Goal: Task Accomplishment & Management: Manage account settings

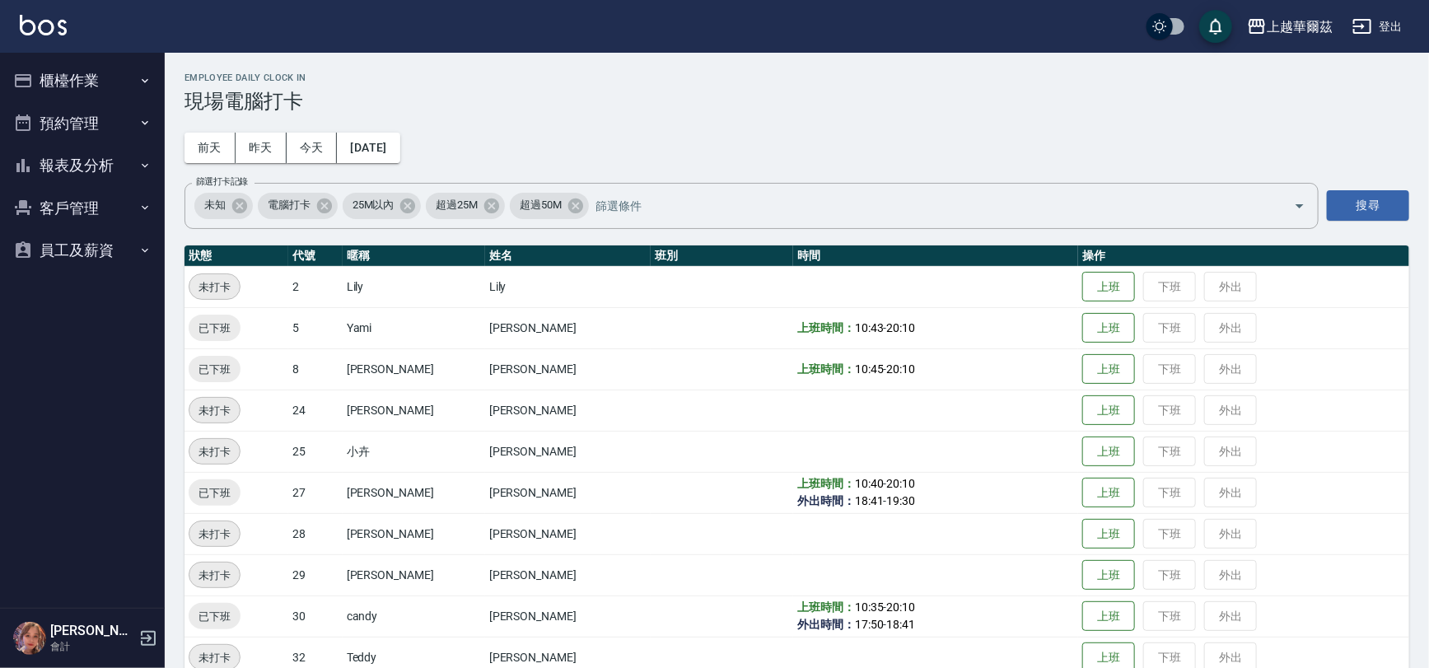
click at [105, 170] on button "報表及分析" at bounding box center [83, 165] width 152 height 43
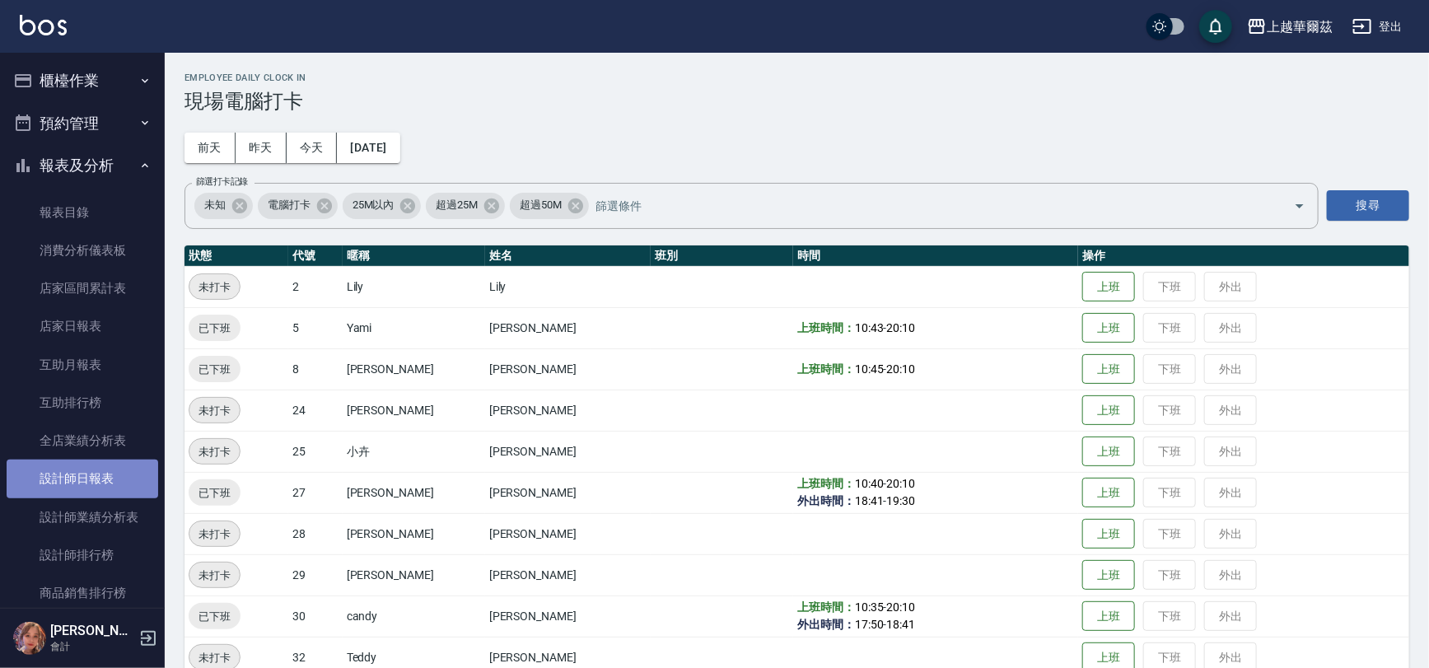
click at [87, 474] on link "設計師日報表" at bounding box center [83, 478] width 152 height 38
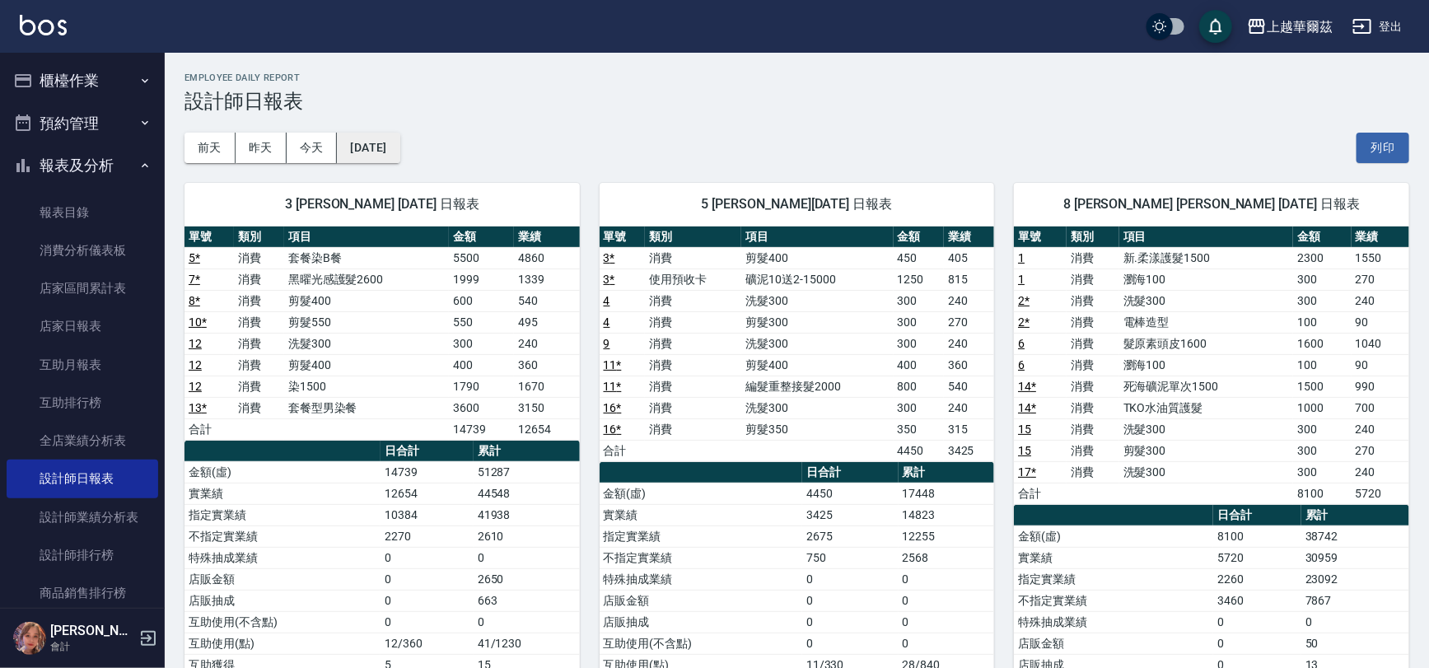
click at [385, 142] on button "[DATE]" at bounding box center [368, 148] width 63 height 30
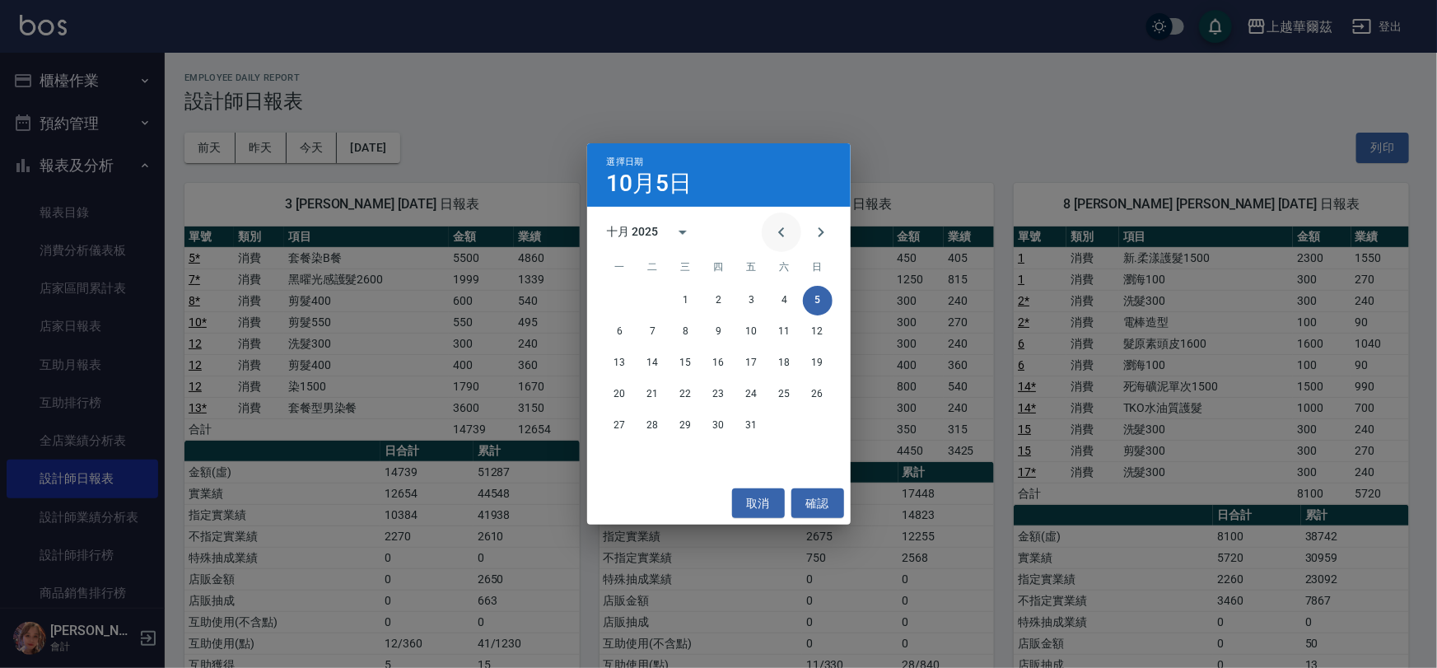
click at [781, 222] on icon "Previous month" at bounding box center [782, 232] width 20 height 20
click at [685, 331] on button "10" at bounding box center [686, 332] width 30 height 30
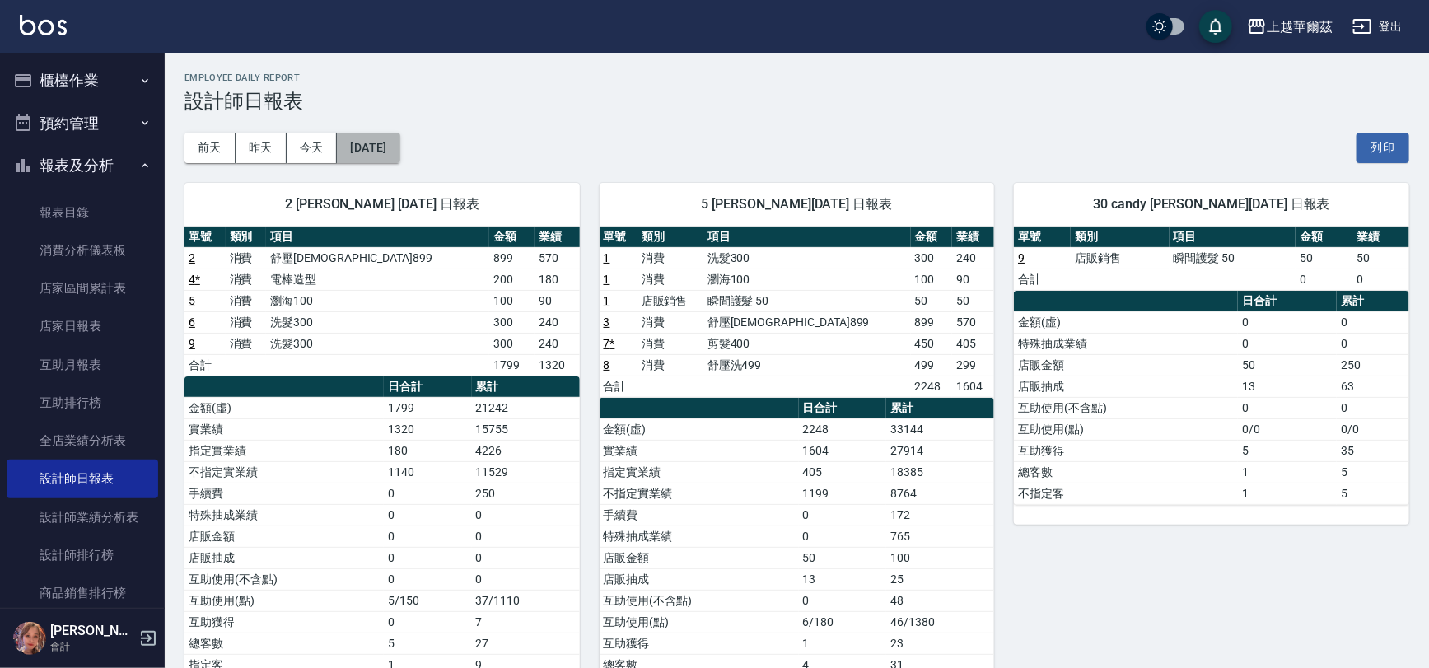
click at [399, 148] on button "[DATE]" at bounding box center [368, 148] width 63 height 30
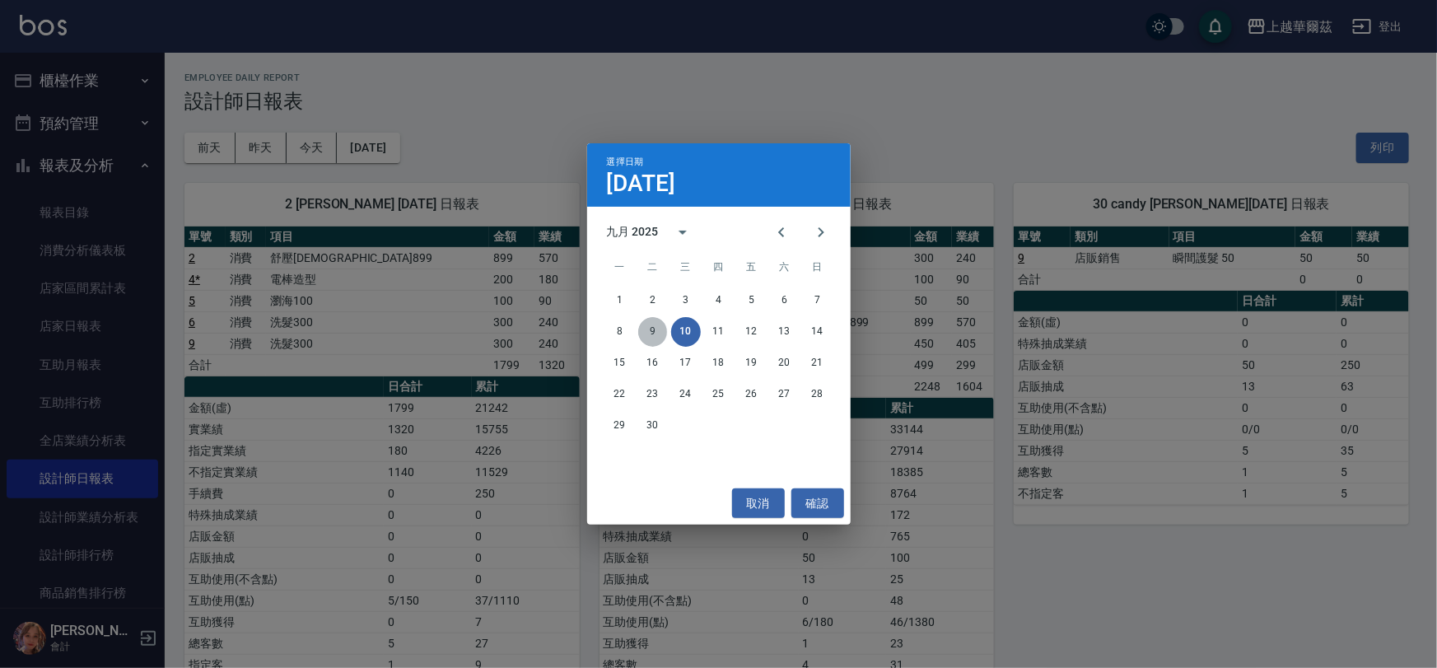
click at [650, 324] on button "9" at bounding box center [653, 332] width 30 height 30
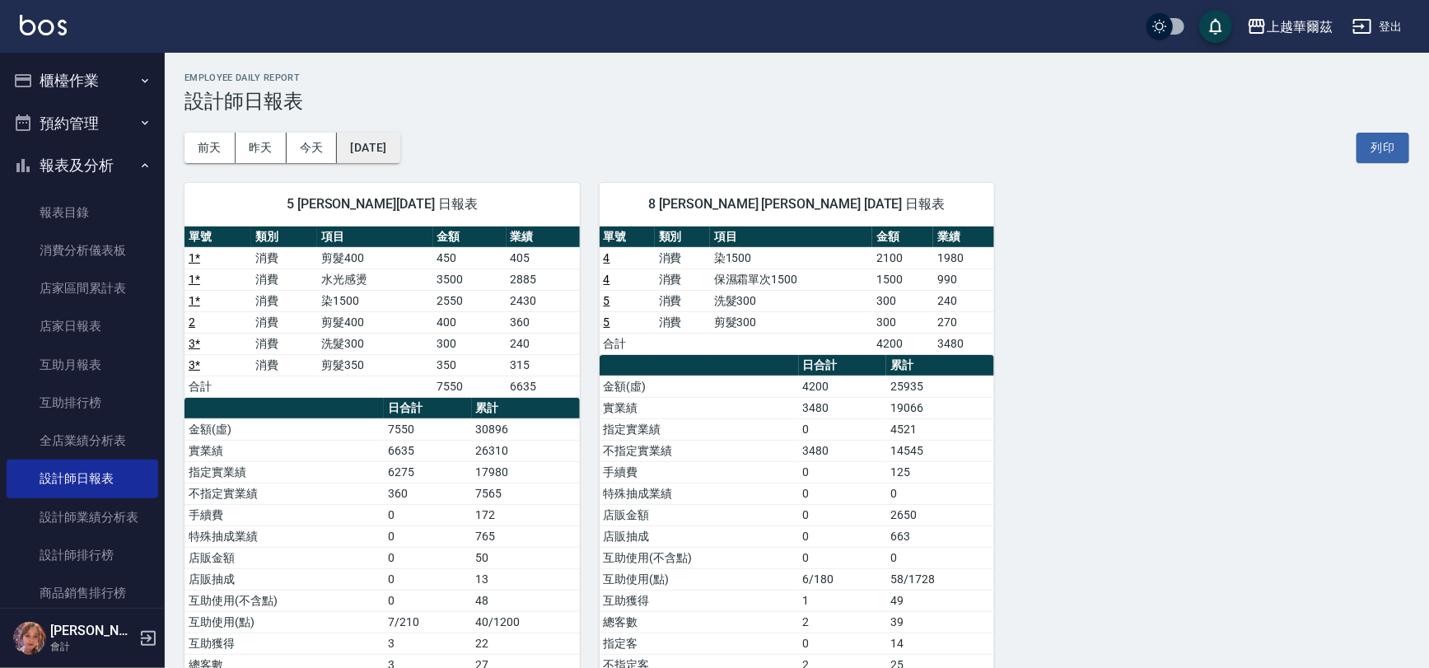
click at [376, 138] on button "[DATE]" at bounding box center [368, 148] width 63 height 30
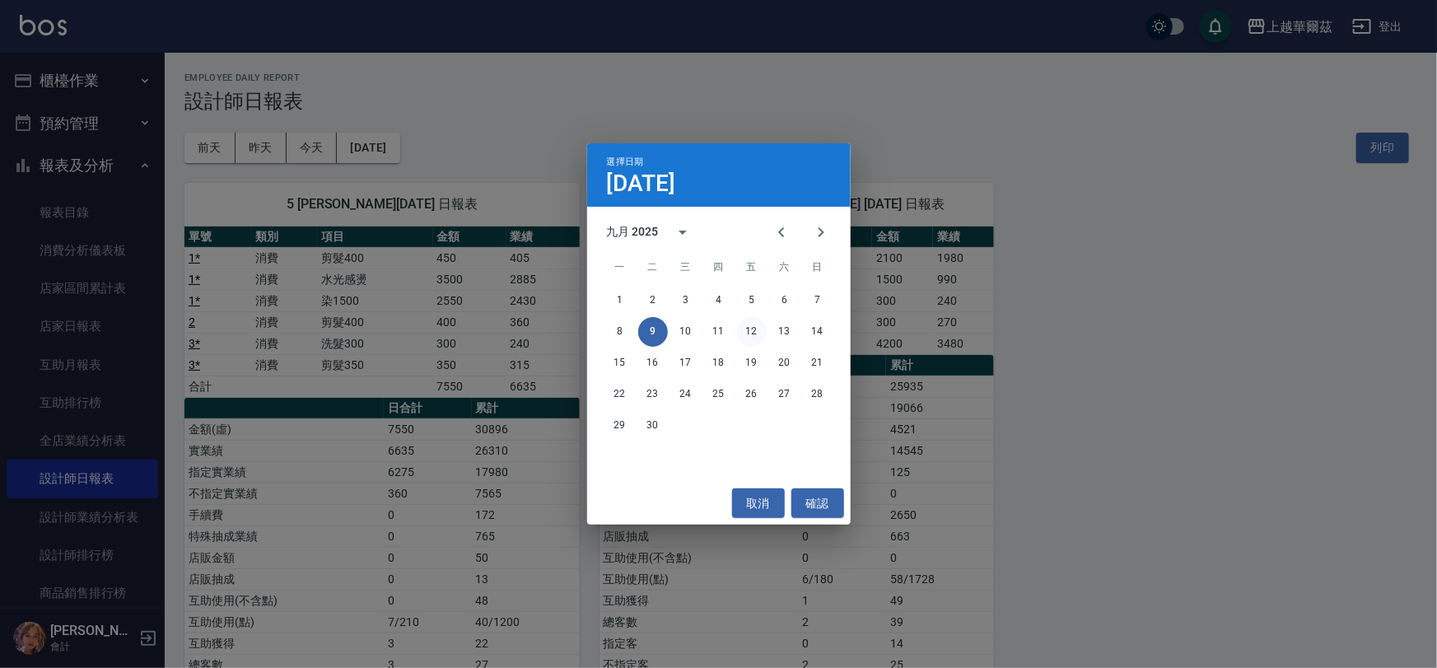
click at [749, 333] on button "12" at bounding box center [752, 332] width 30 height 30
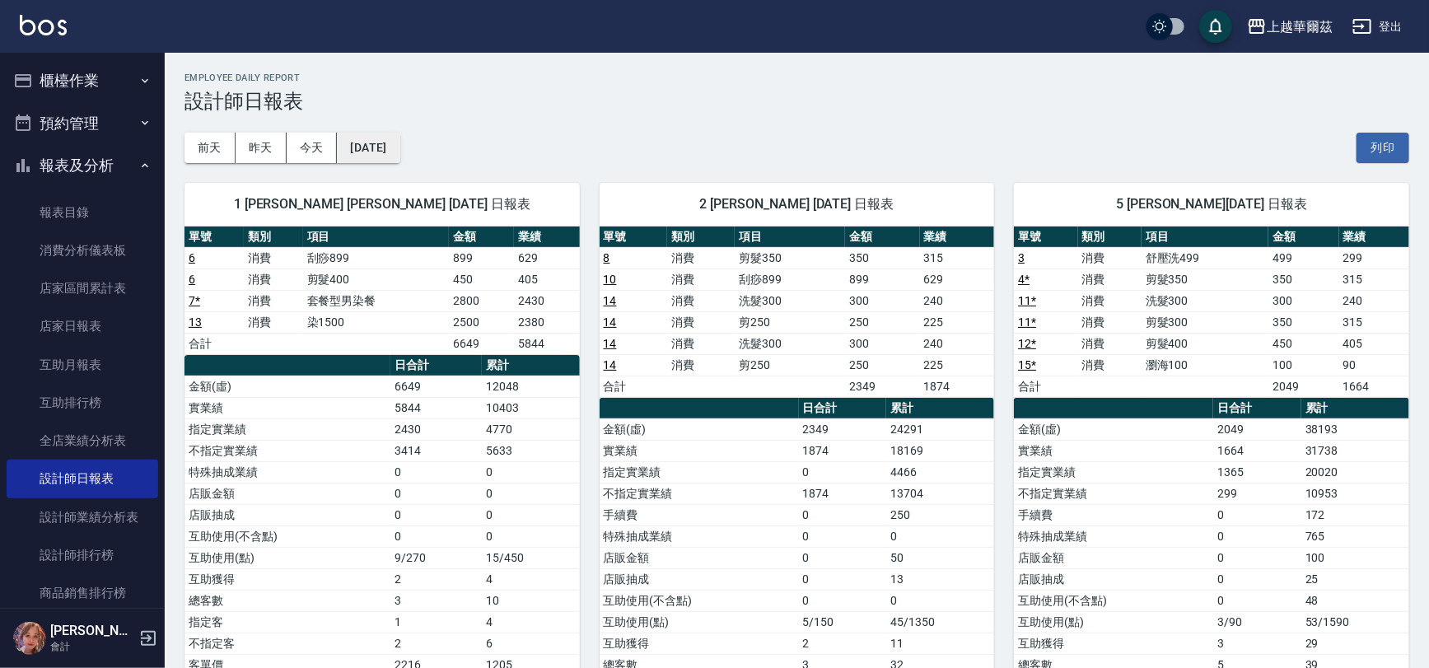
click at [386, 146] on button "[DATE]" at bounding box center [368, 148] width 63 height 30
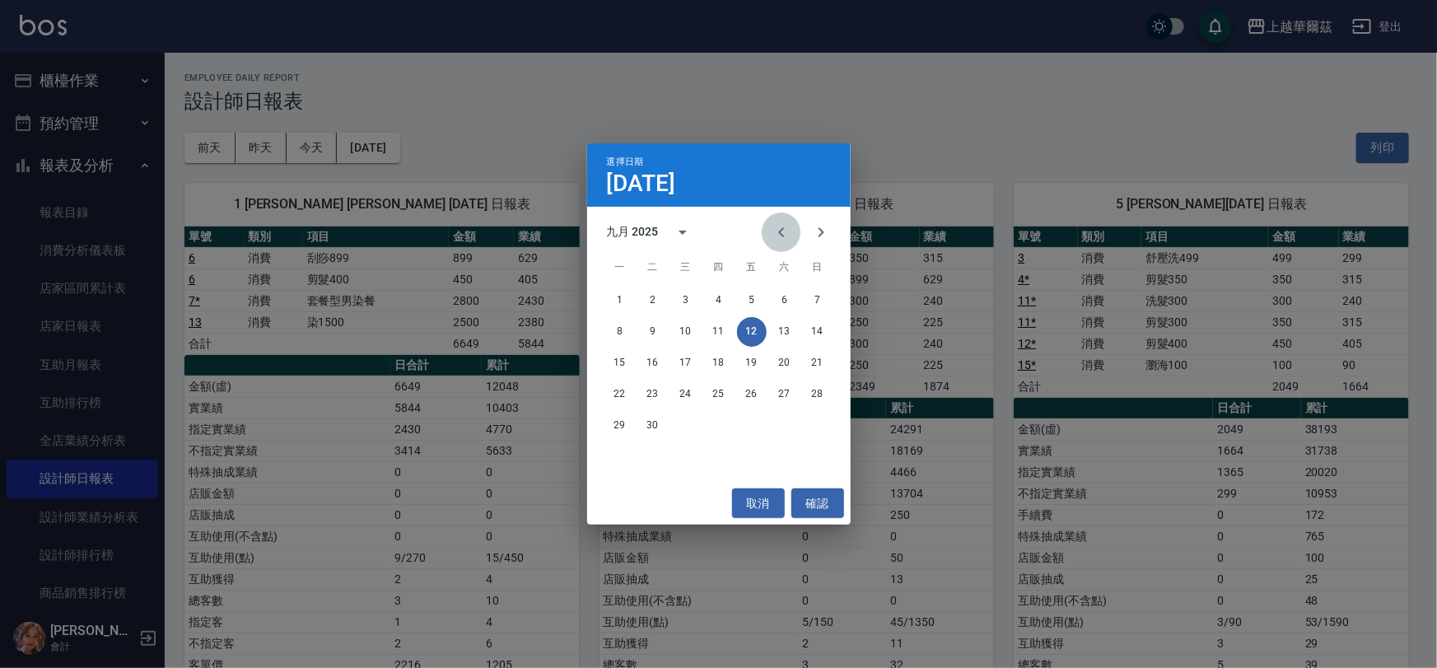
click at [777, 231] on icon "Previous month" at bounding box center [782, 232] width 20 height 20
click at [685, 330] on button "6" at bounding box center [686, 332] width 30 height 30
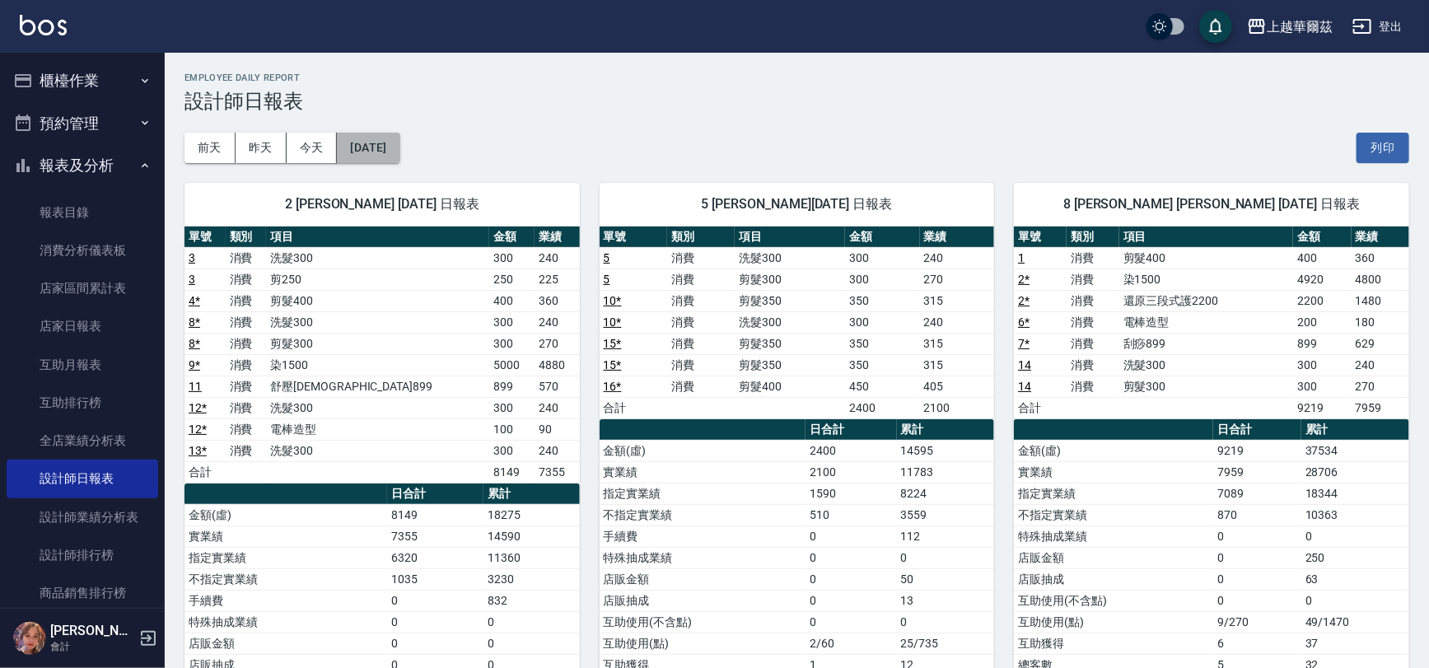
click at [386, 149] on button "[DATE]" at bounding box center [368, 148] width 63 height 30
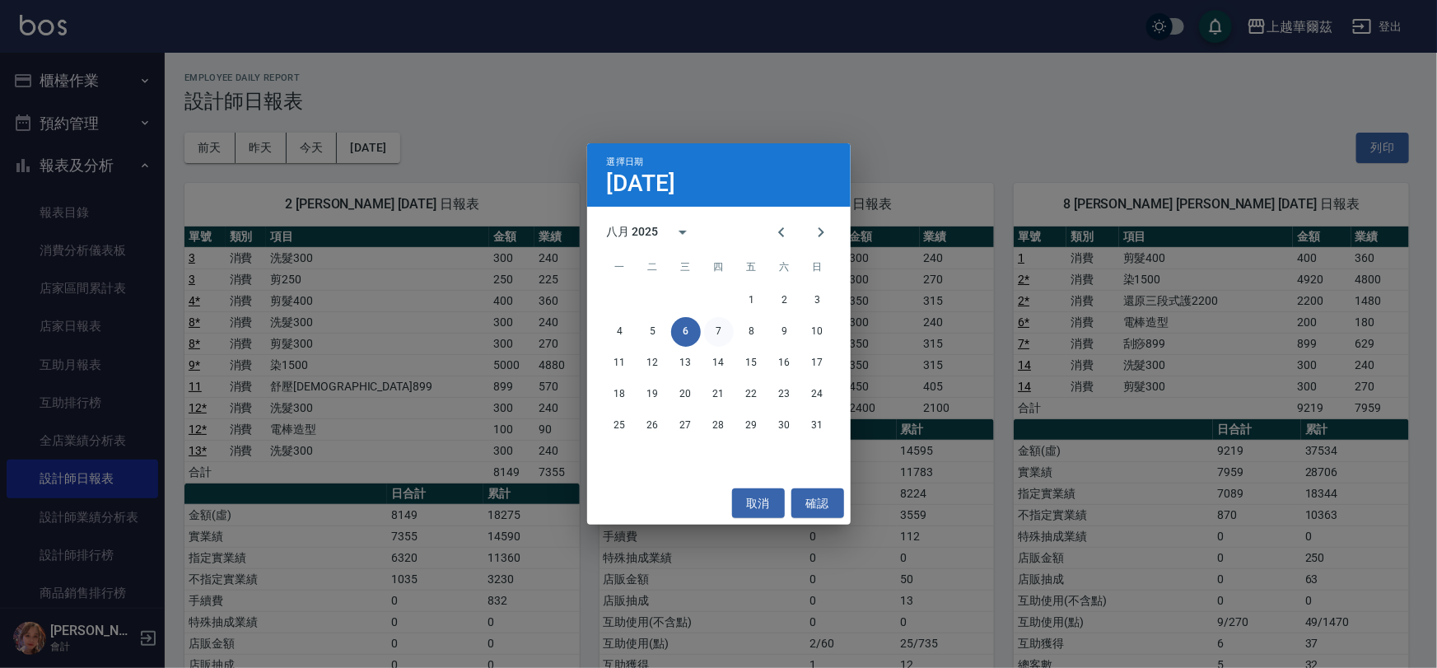
click at [720, 330] on button "7" at bounding box center [719, 332] width 30 height 30
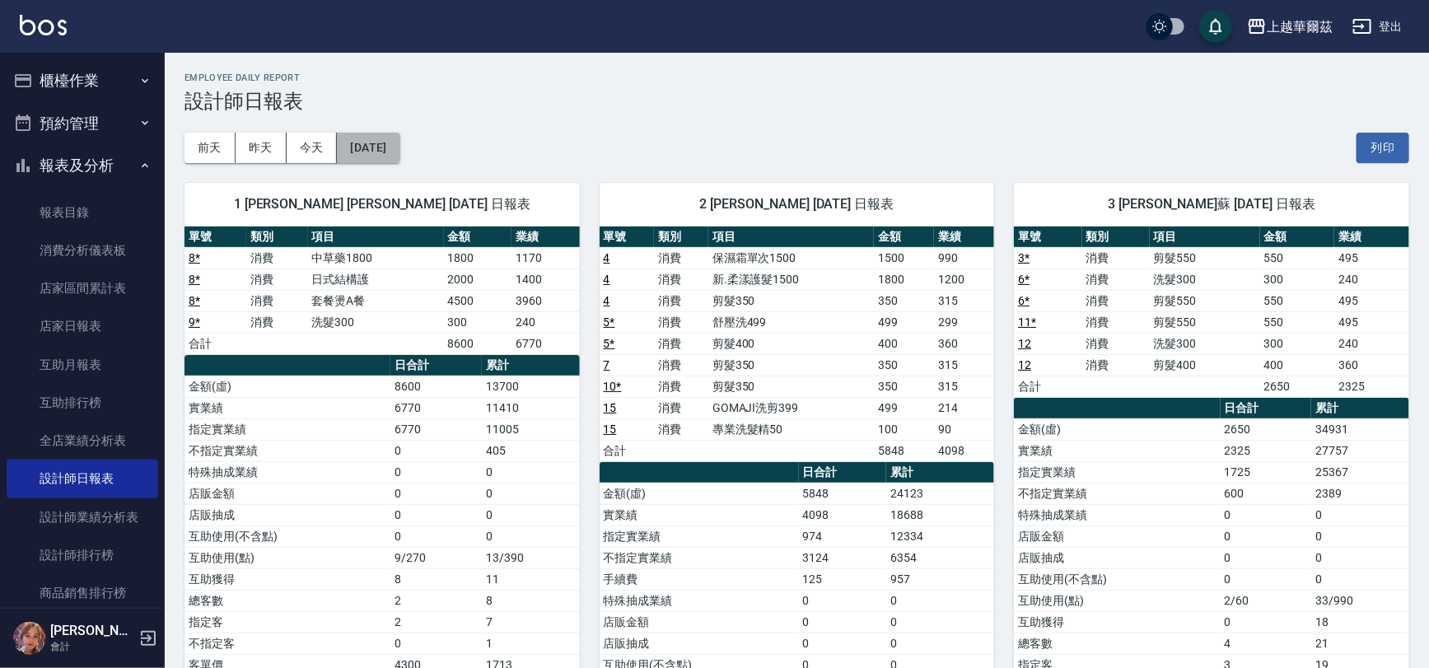
click at [389, 152] on button "[DATE]" at bounding box center [368, 148] width 63 height 30
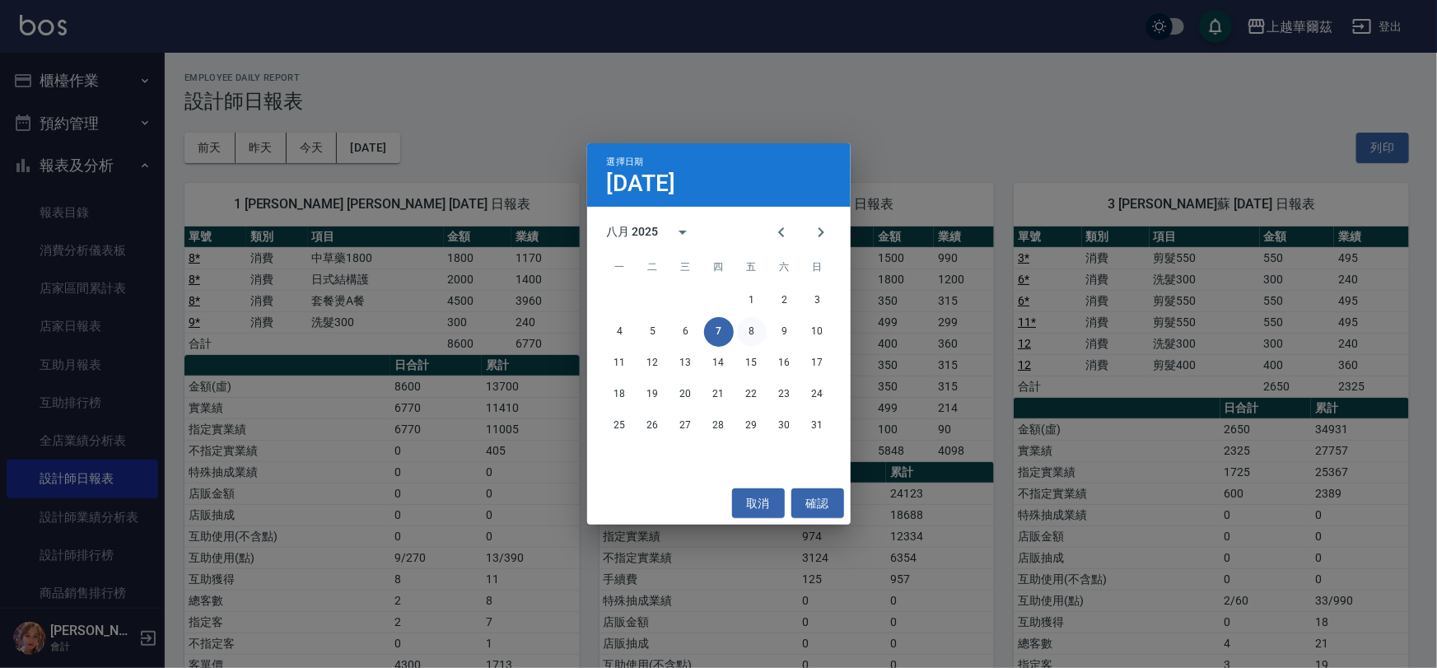
click at [754, 337] on button "8" at bounding box center [752, 332] width 30 height 30
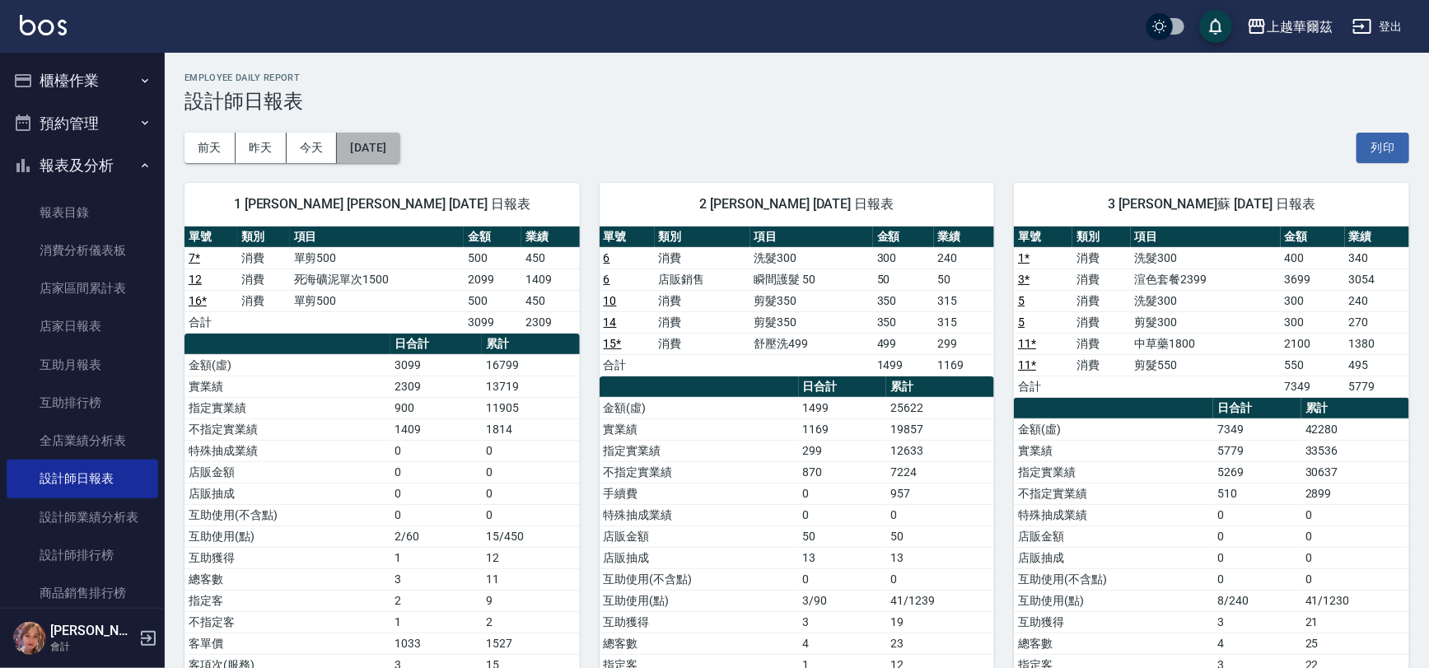
click at [389, 147] on button "[DATE]" at bounding box center [368, 148] width 63 height 30
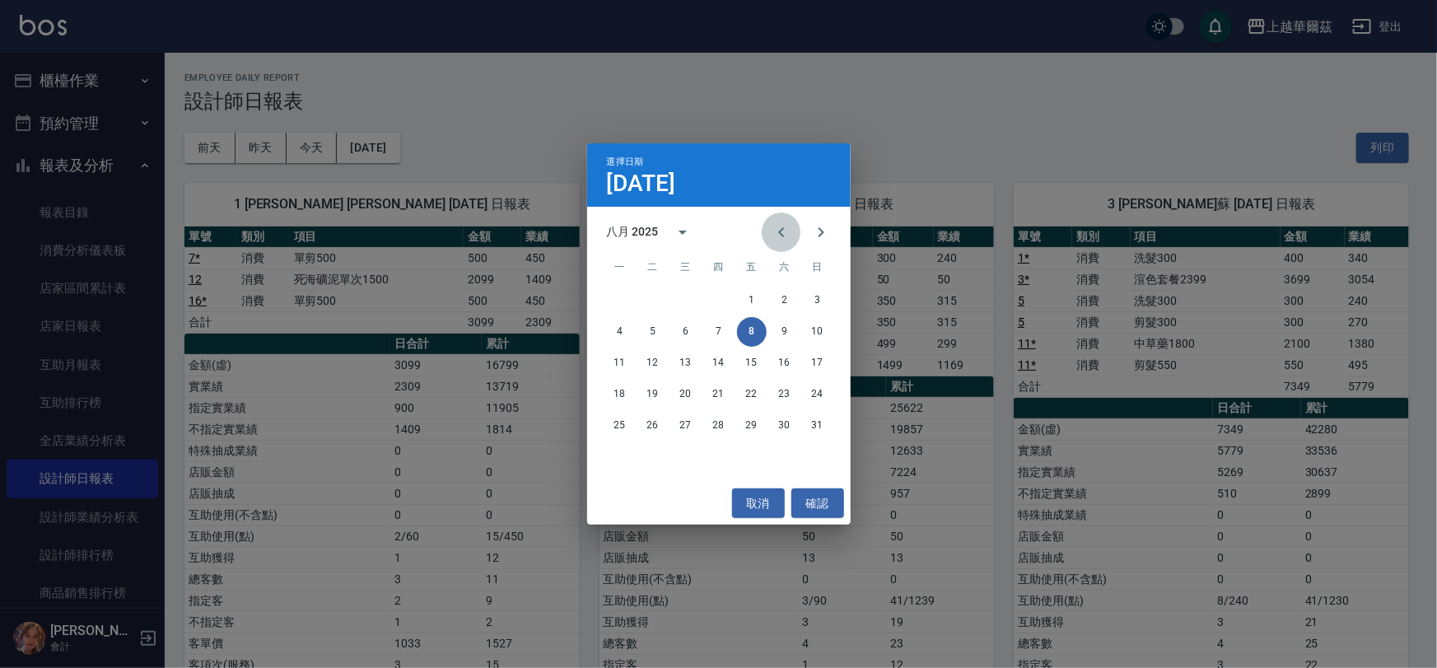
click at [779, 228] on icon "Previous month" at bounding box center [782, 232] width 20 height 20
click at [686, 331] on button "9" at bounding box center [686, 332] width 30 height 30
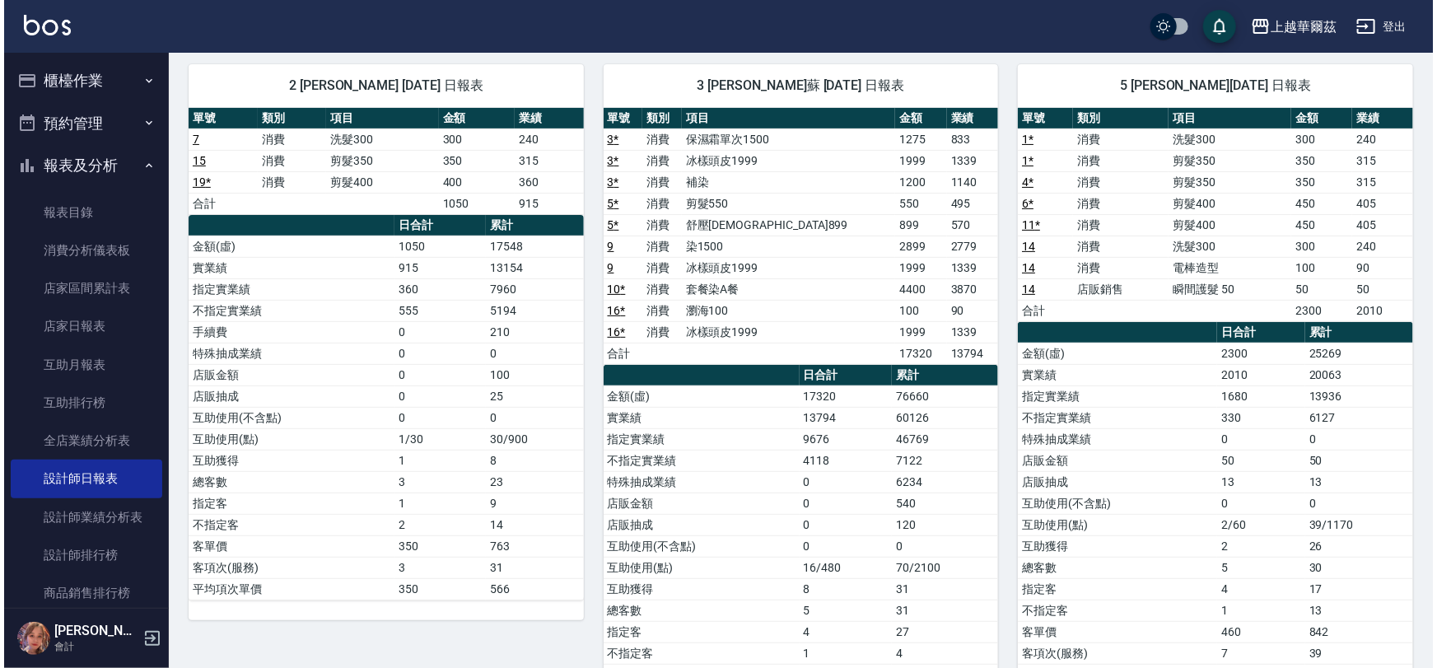
scroll to position [33, 0]
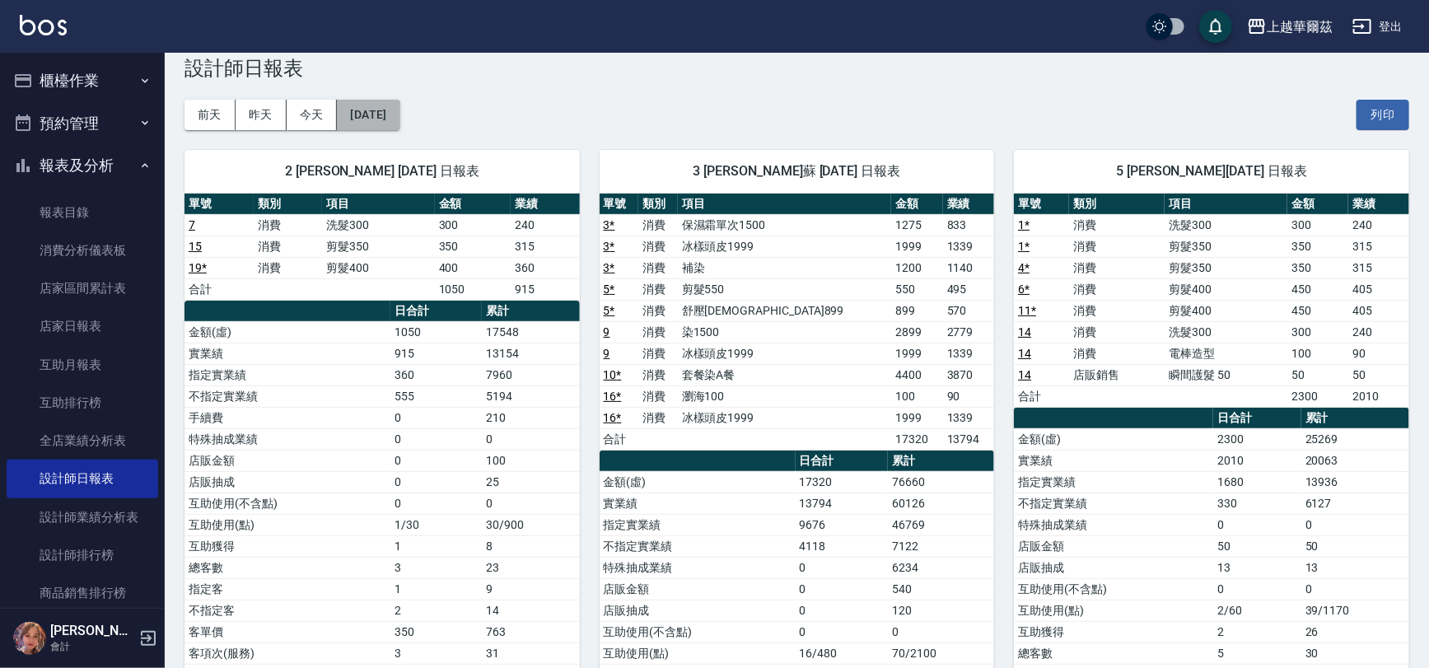
click at [394, 118] on button "[DATE]" at bounding box center [368, 115] width 63 height 30
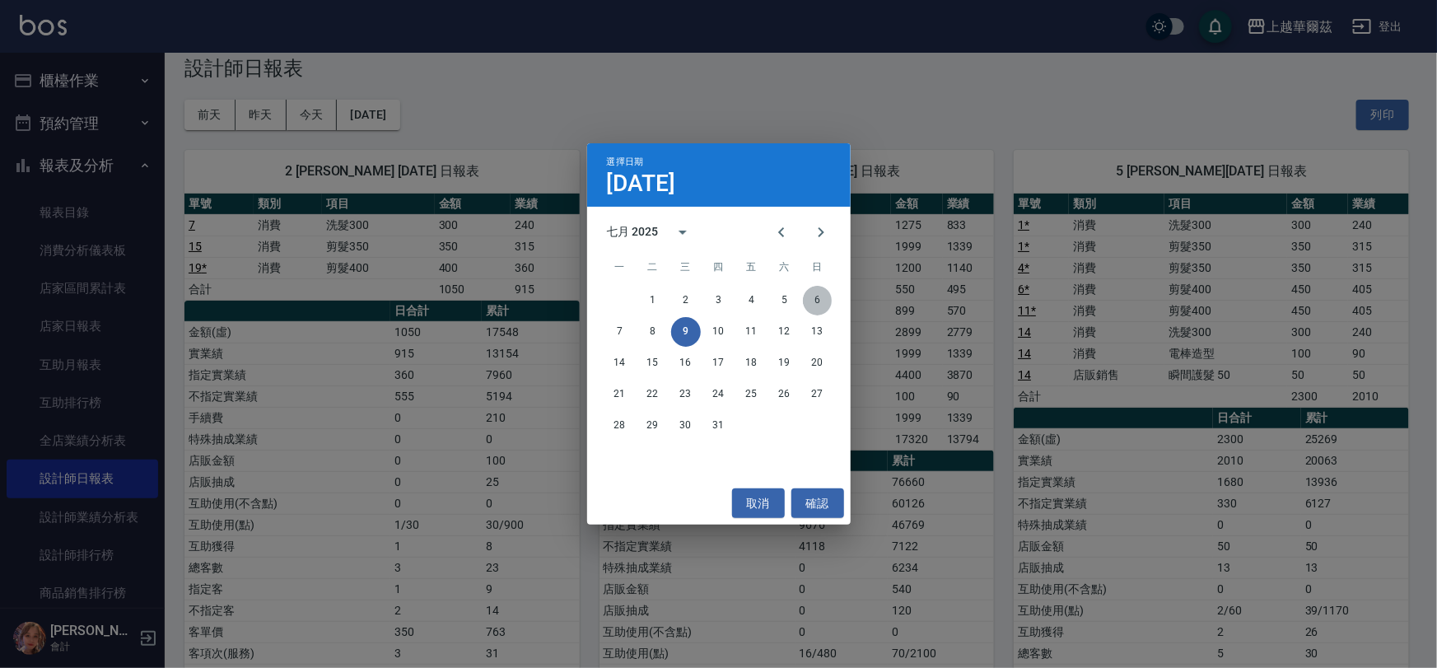
click at [814, 297] on button "6" at bounding box center [818, 301] width 30 height 30
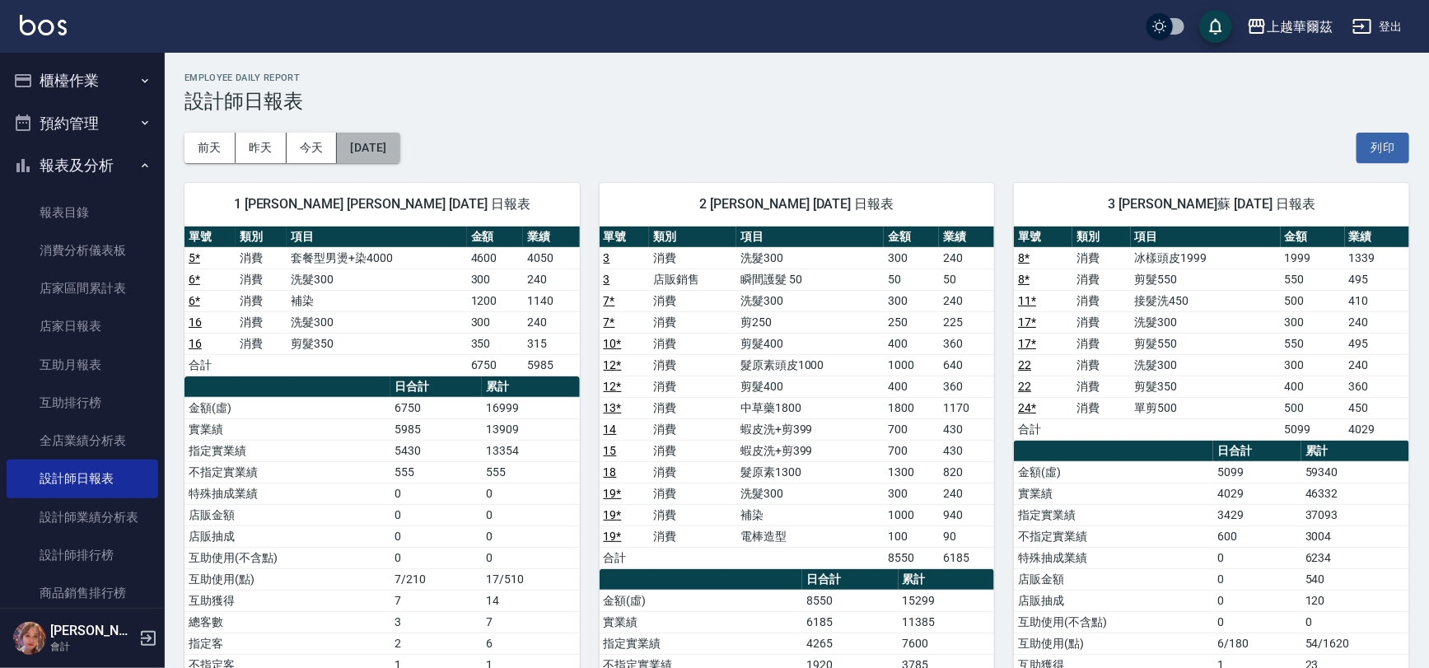
click at [389, 152] on button "[DATE]" at bounding box center [368, 148] width 63 height 30
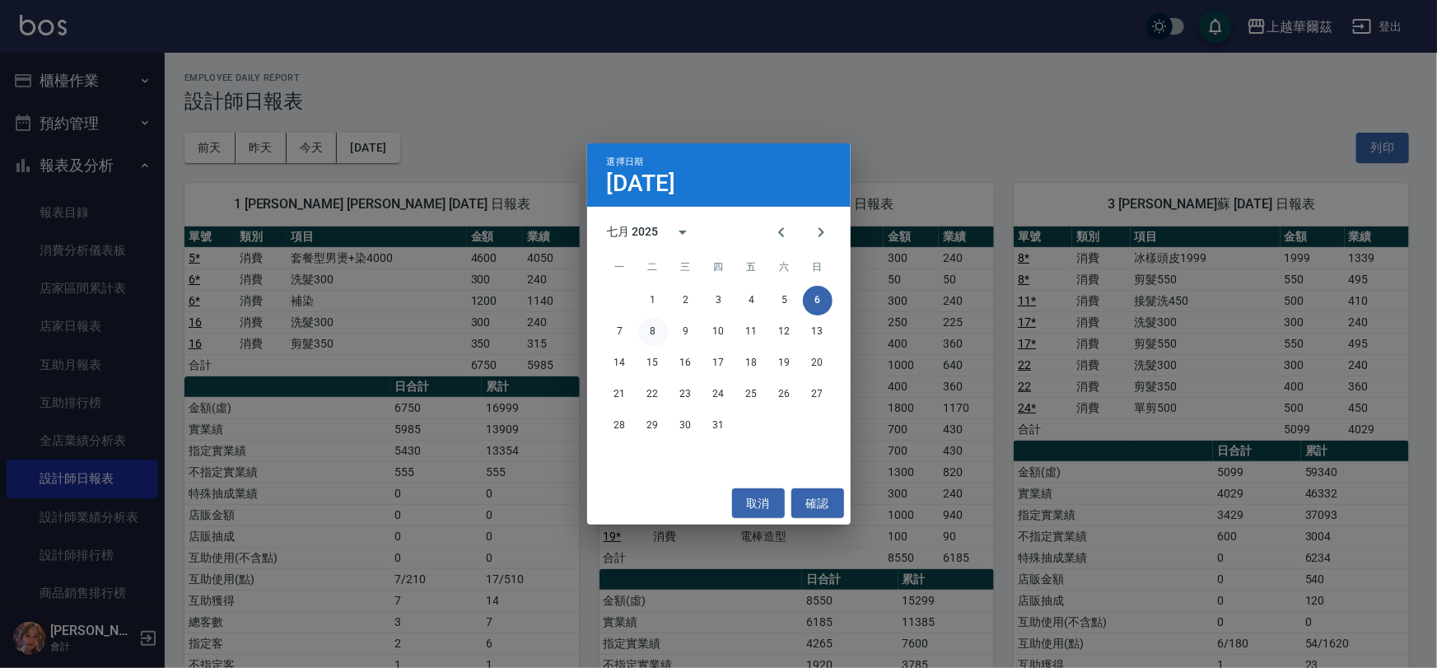
click at [647, 336] on button "8" at bounding box center [653, 332] width 30 height 30
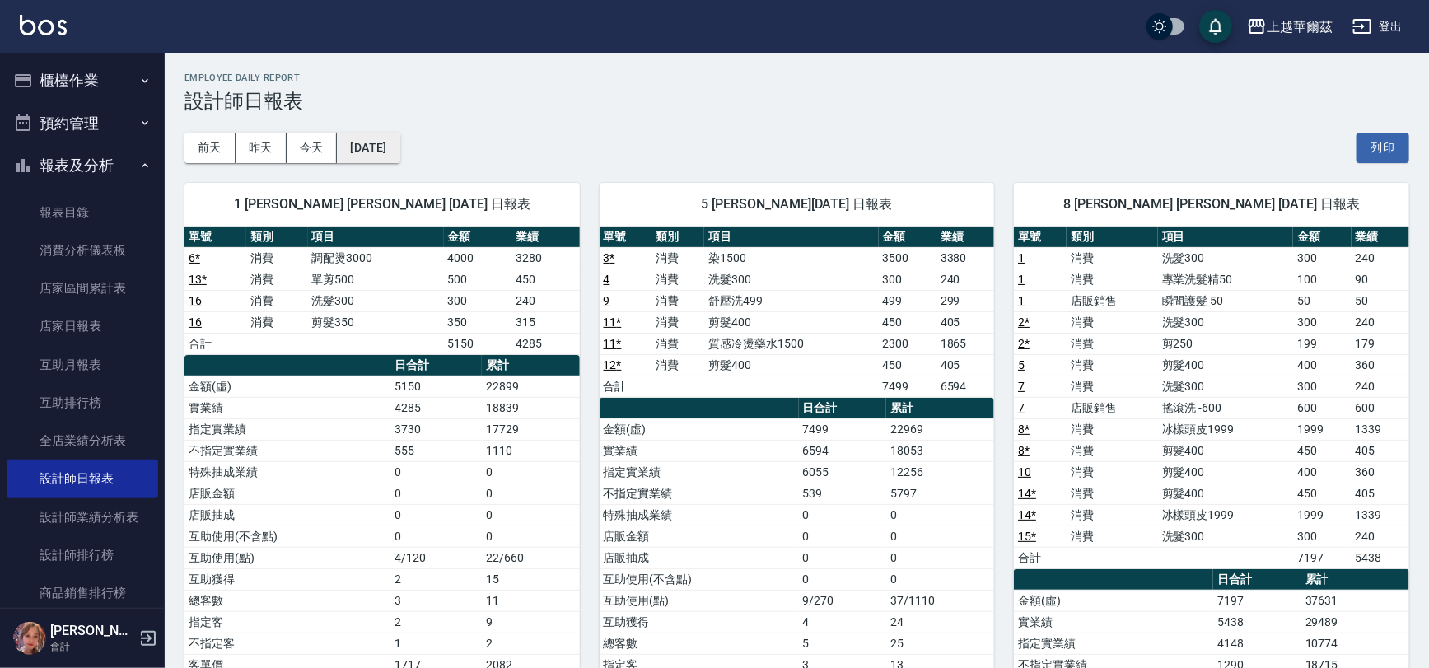
click at [368, 152] on button "[DATE]" at bounding box center [368, 148] width 63 height 30
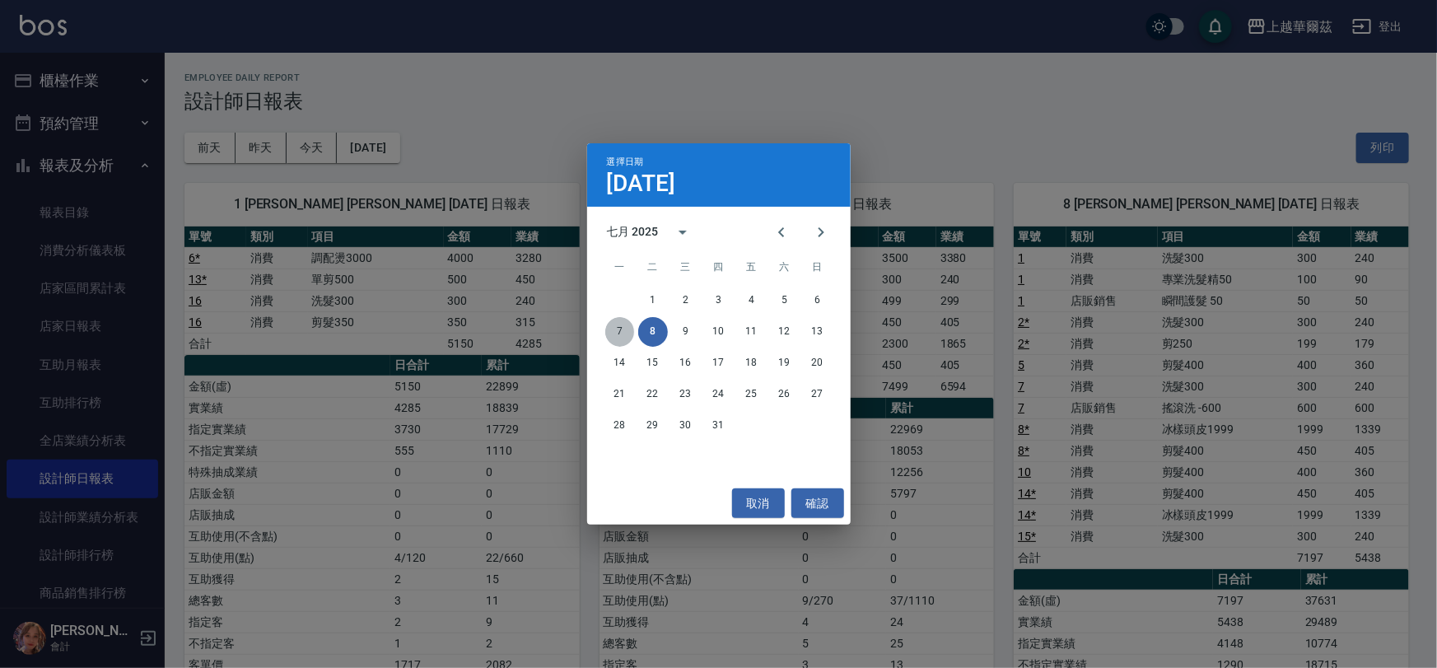
click at [619, 327] on button "7" at bounding box center [620, 332] width 30 height 30
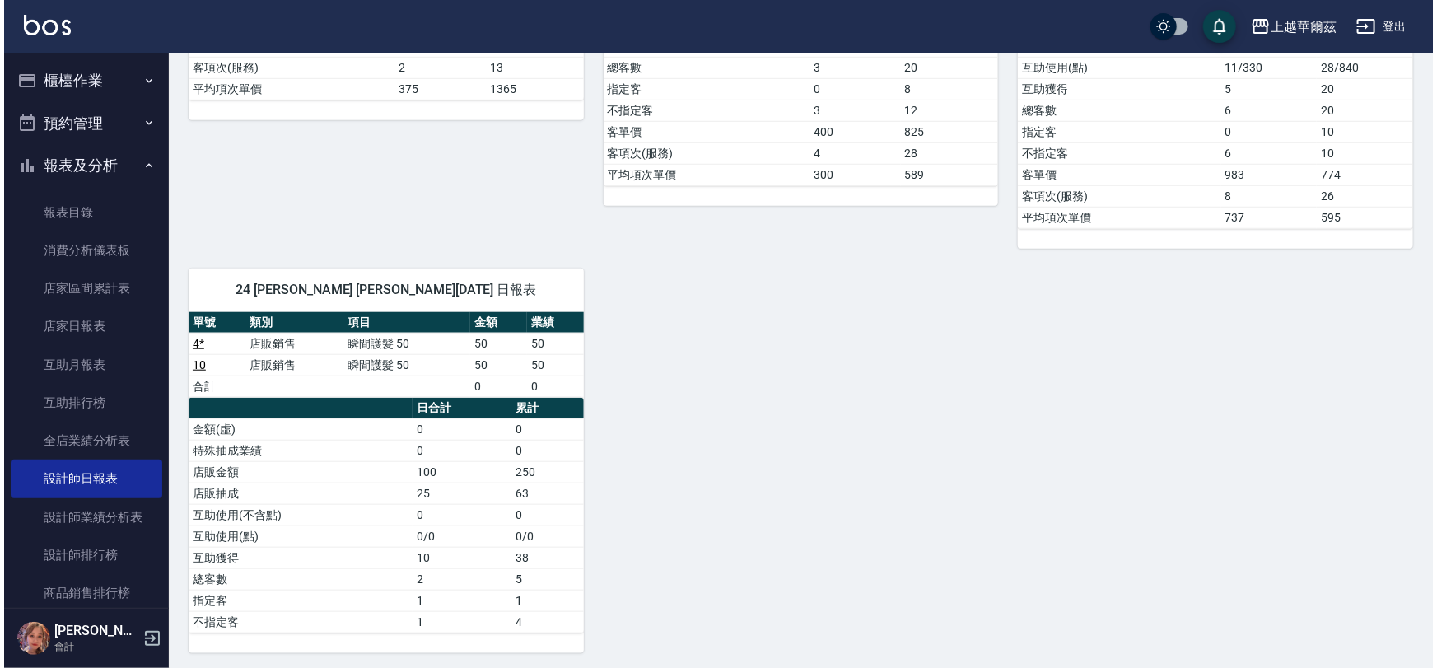
scroll to position [63, 0]
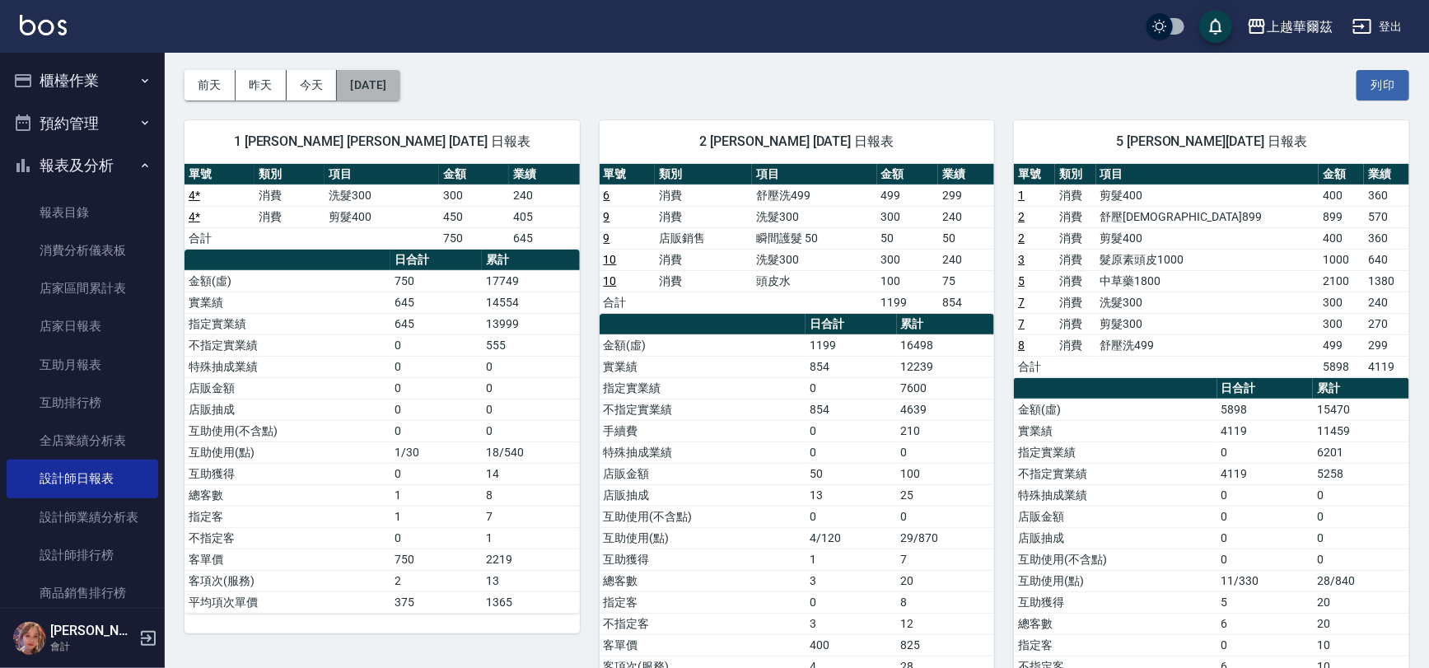
click at [394, 88] on button "[DATE]" at bounding box center [368, 85] width 63 height 30
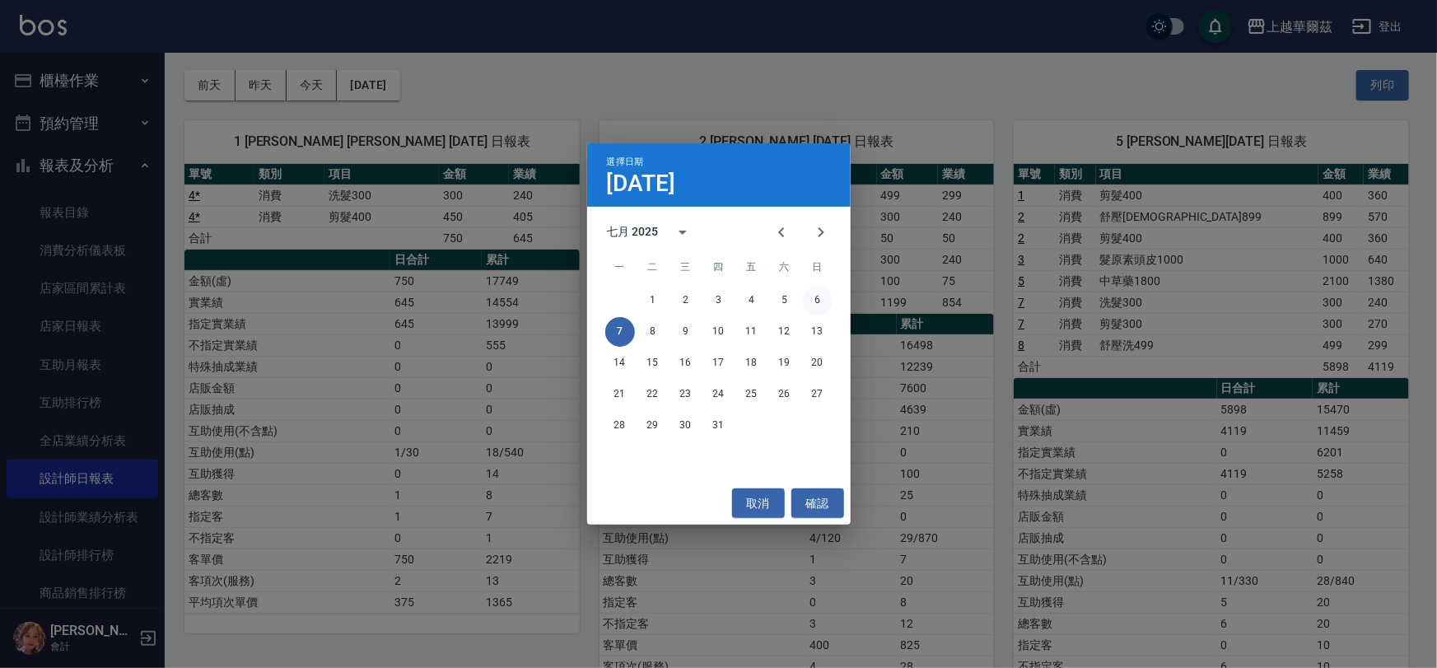
click at [811, 301] on button "6" at bounding box center [818, 301] width 30 height 30
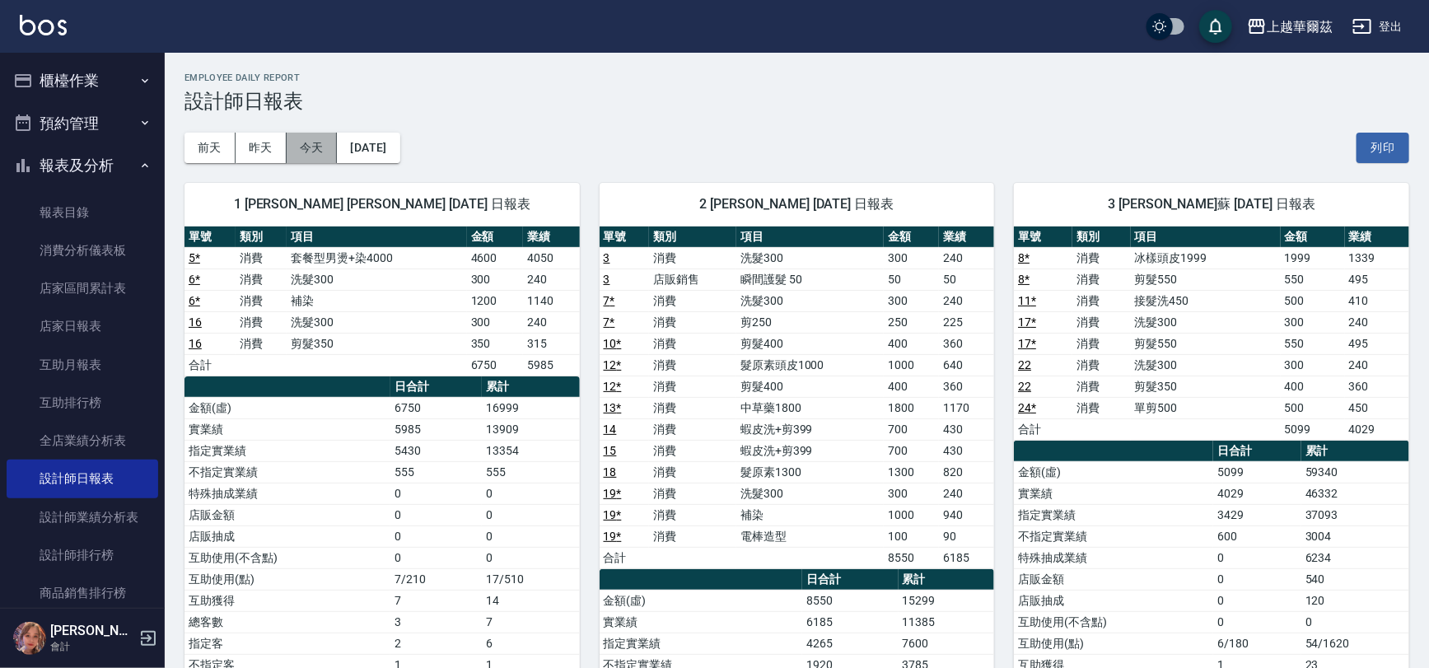
click at [314, 156] on button "今天" at bounding box center [312, 148] width 51 height 30
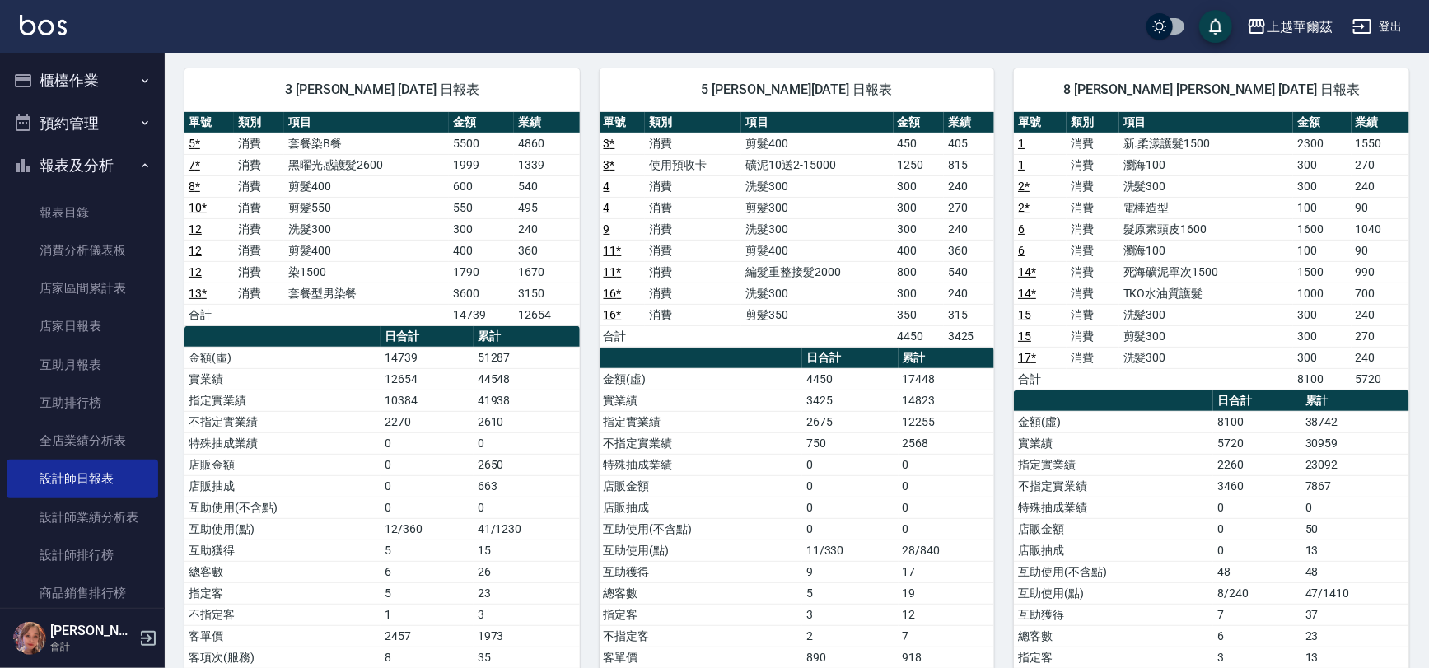
scroll to position [102, 0]
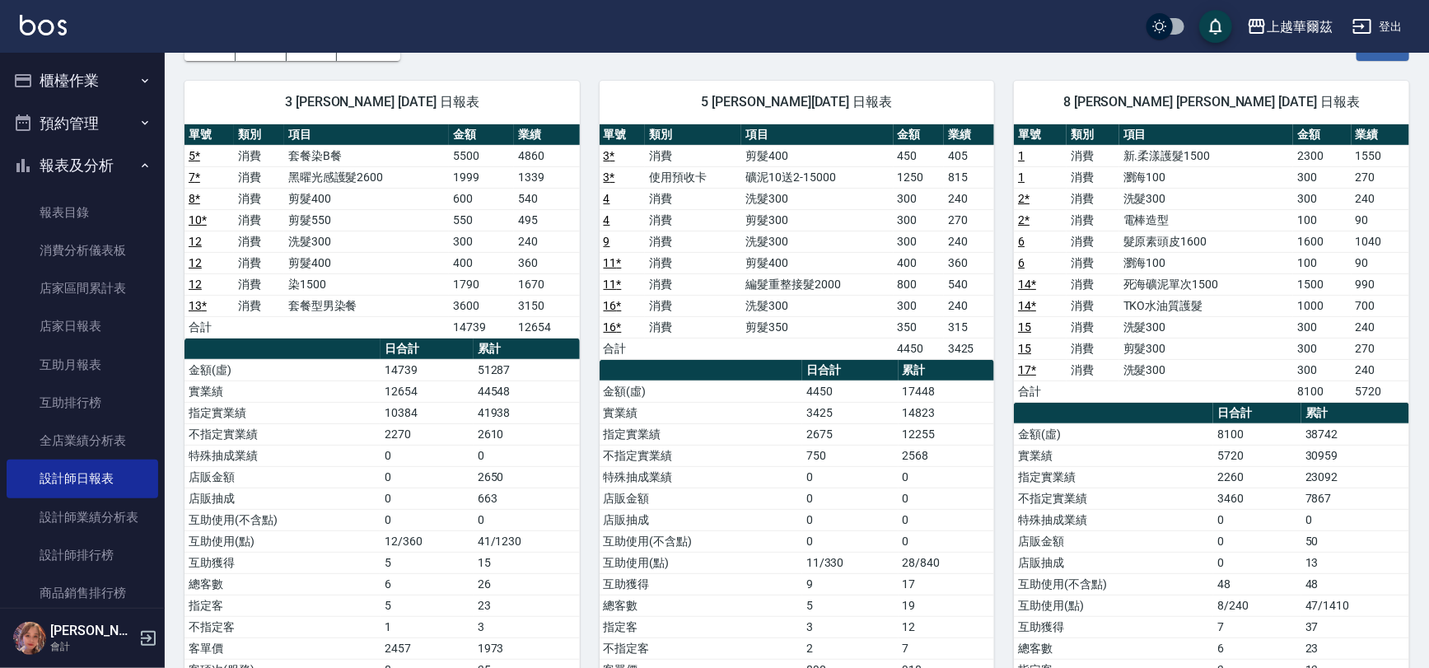
click at [62, 75] on button "櫃檯作業" at bounding box center [83, 80] width 152 height 43
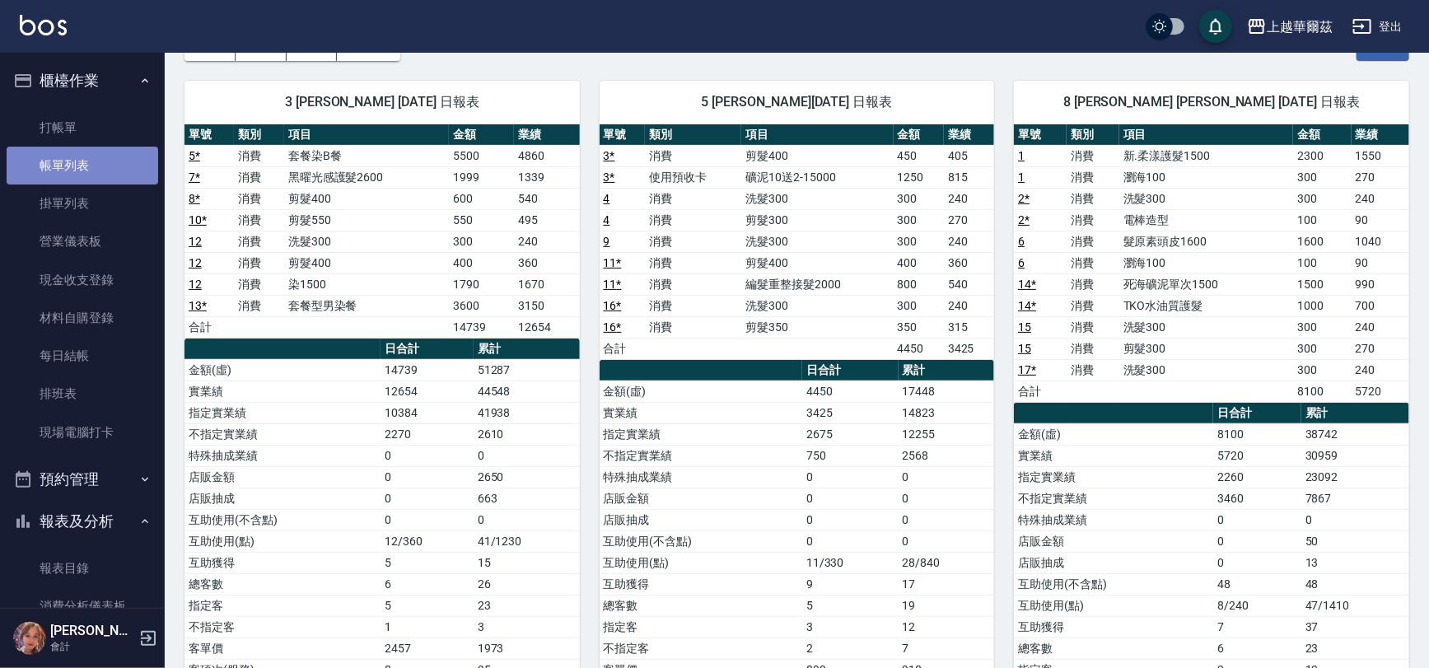
click at [86, 169] on link "帳單列表" at bounding box center [83, 166] width 152 height 38
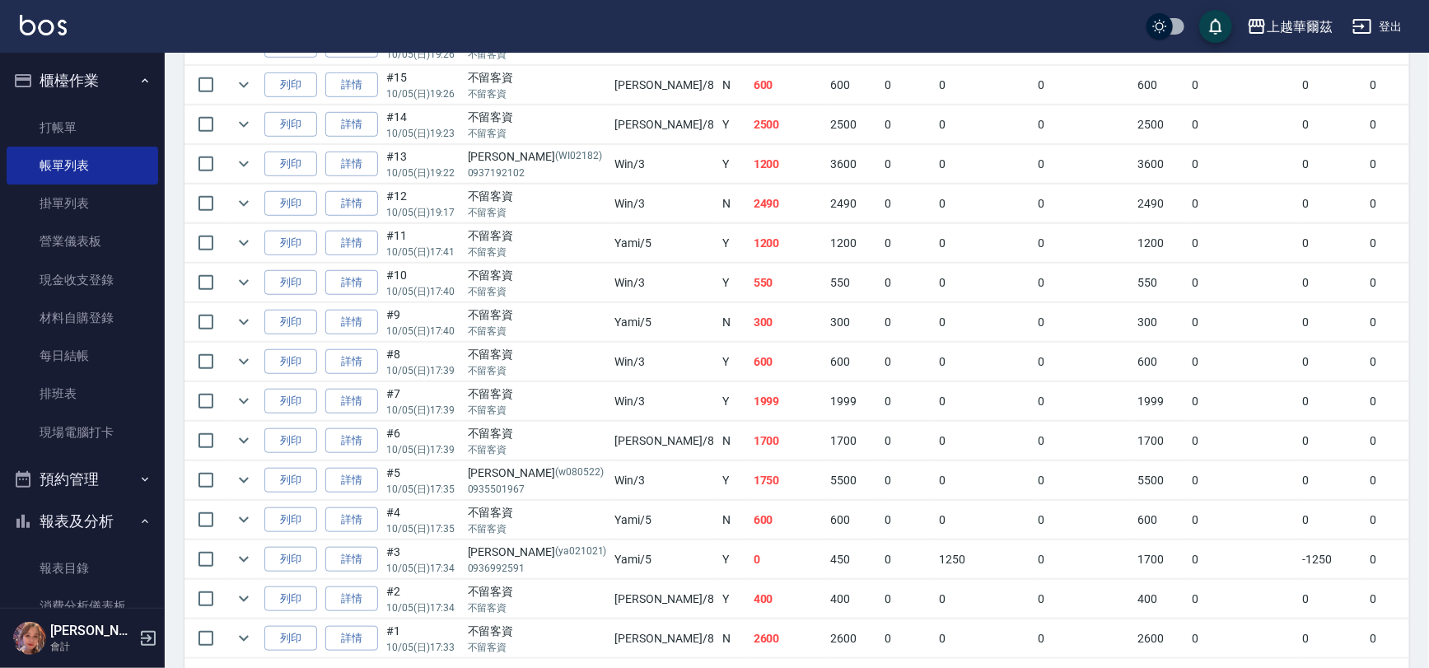
scroll to position [573, 0]
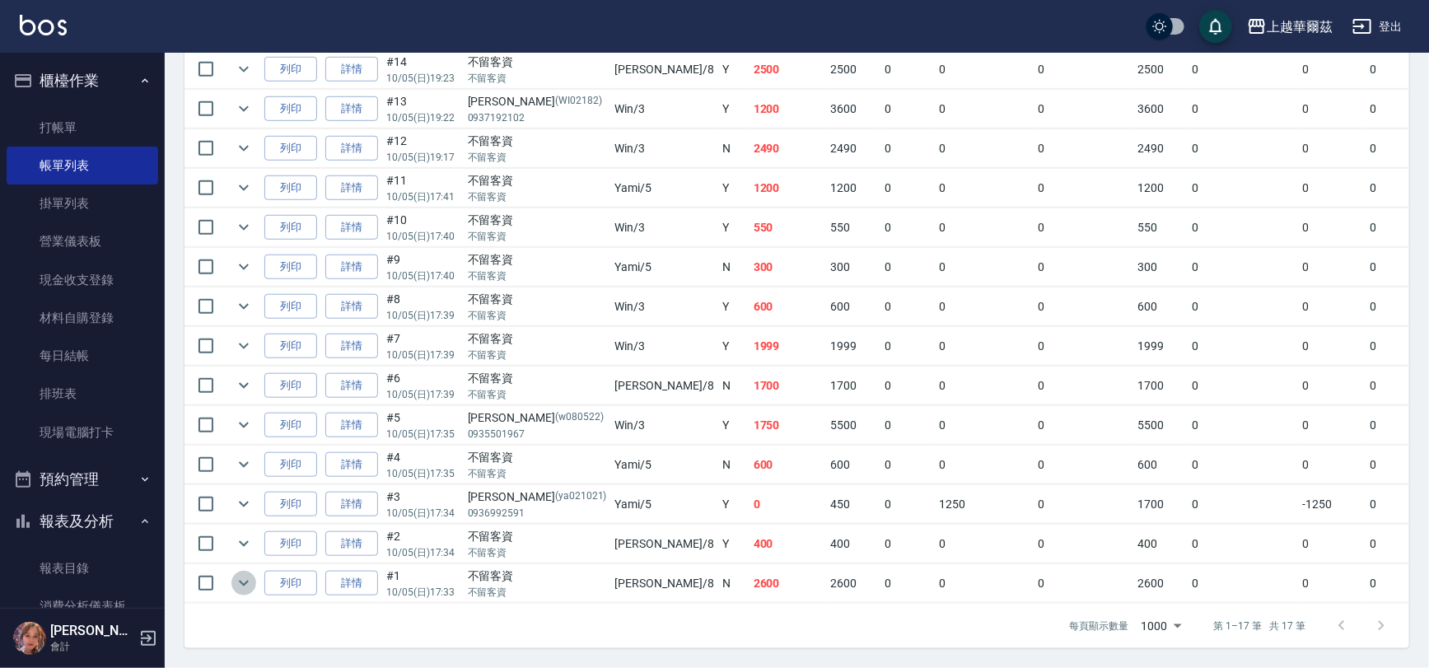
click at [243, 573] on icon "expand row" at bounding box center [244, 583] width 20 height 20
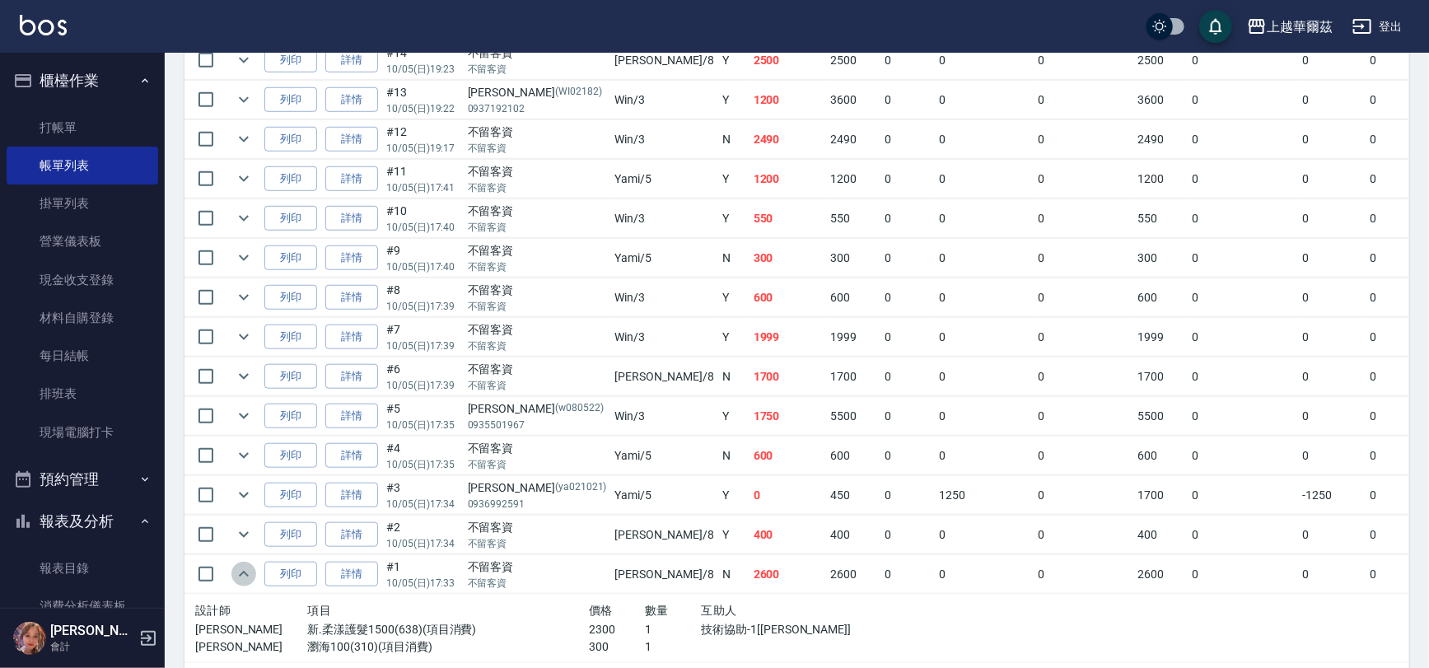
click at [243, 567] on icon "expand row" at bounding box center [244, 574] width 20 height 20
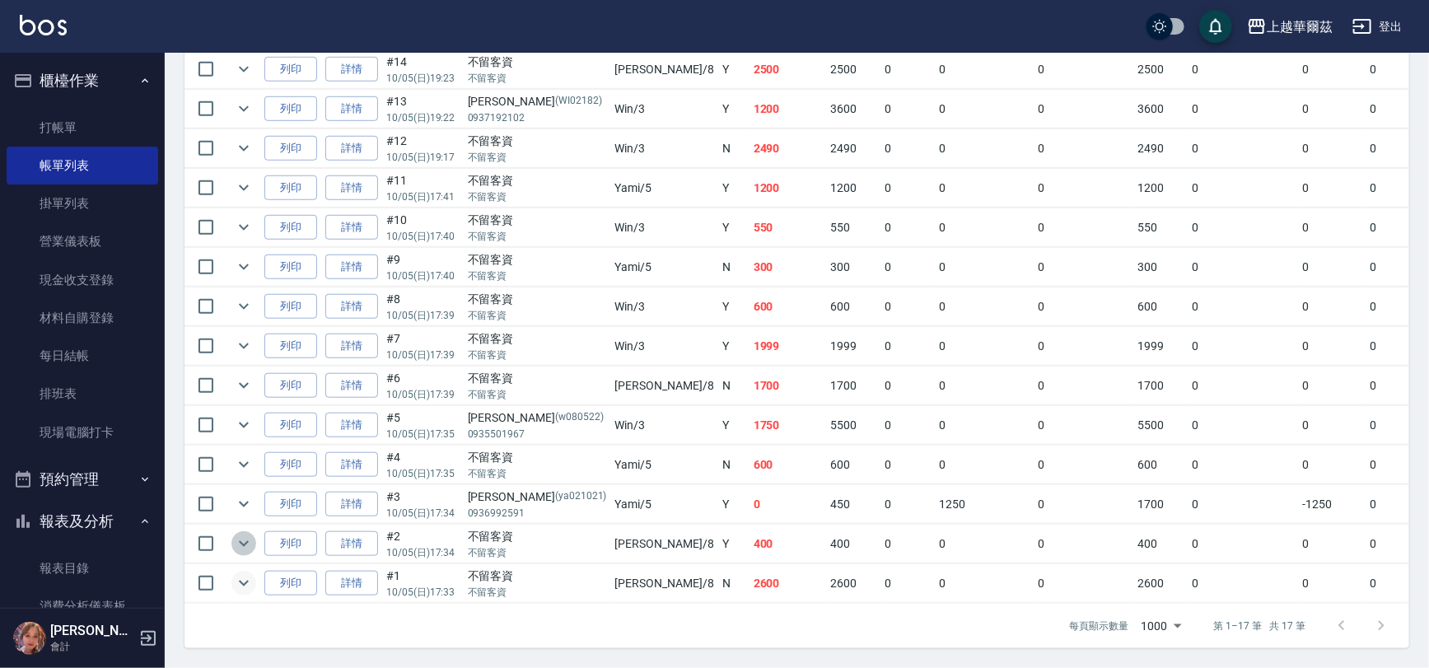
click at [240, 534] on icon "expand row" at bounding box center [244, 544] width 20 height 20
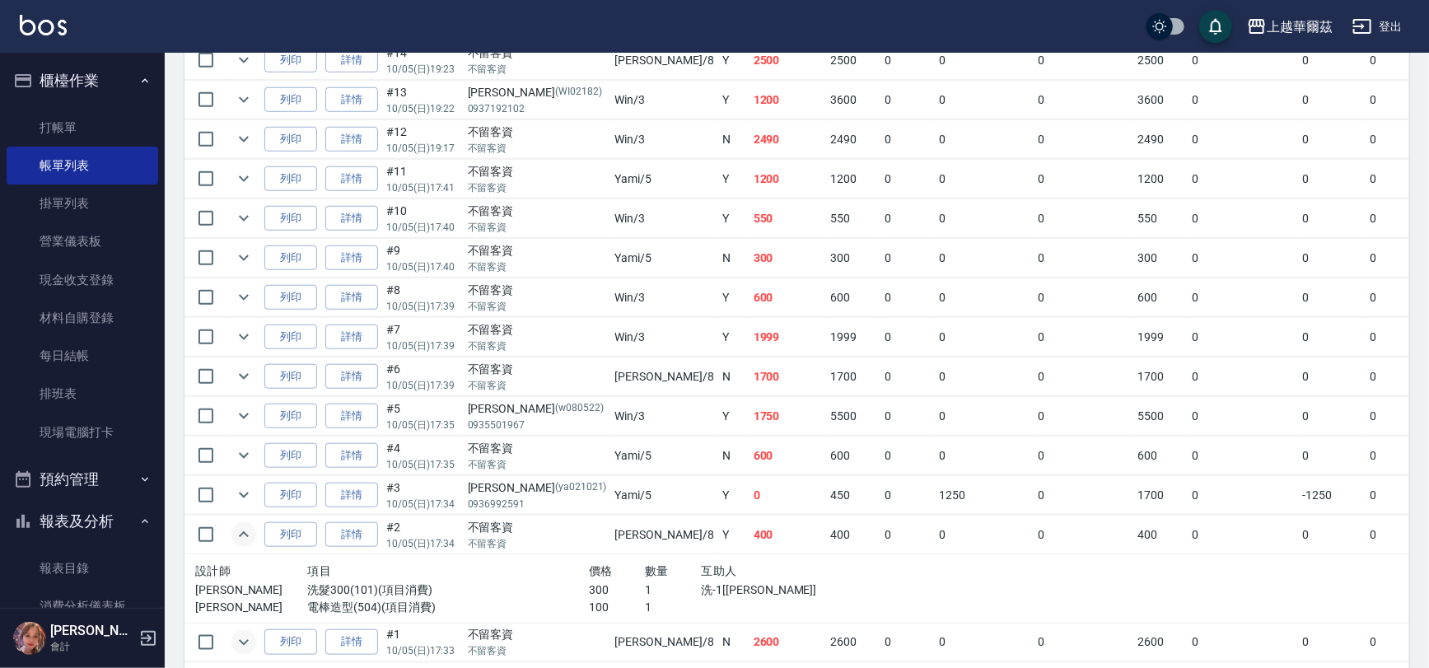
click at [240, 533] on icon "expand row" at bounding box center [244, 534] width 10 height 6
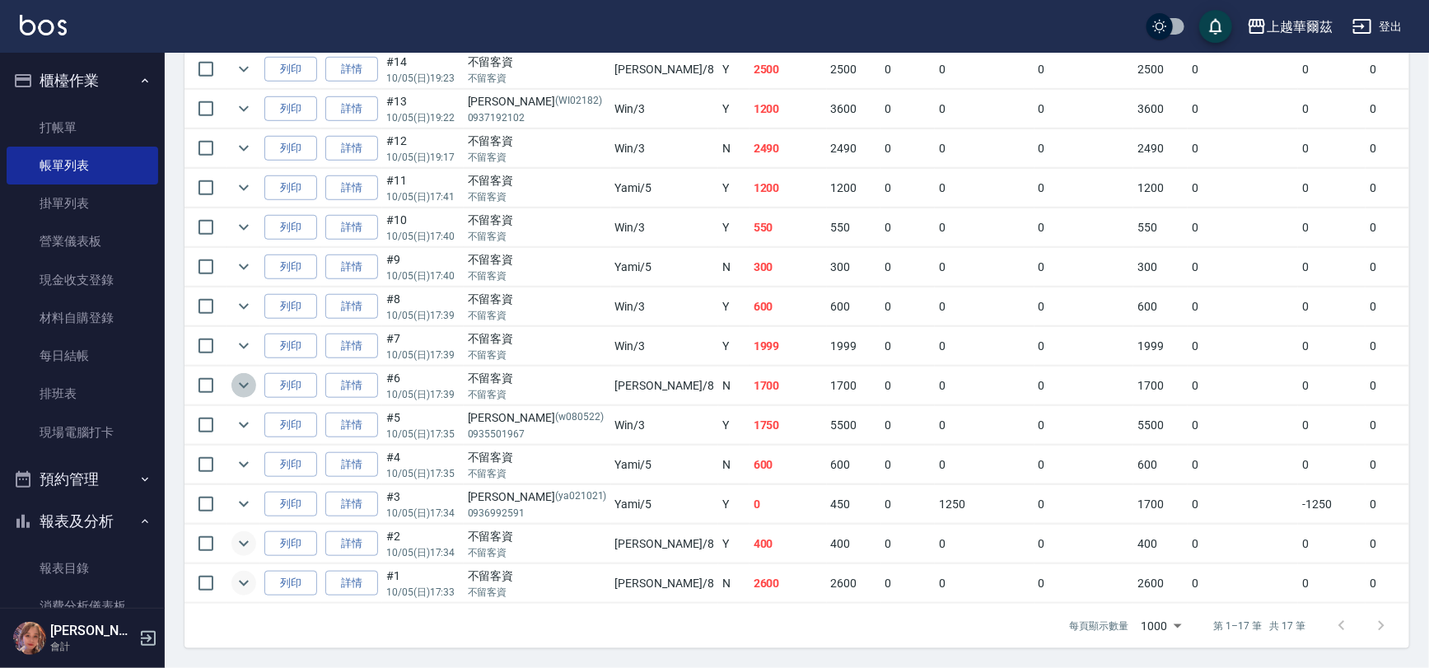
click at [235, 375] on icon "expand row" at bounding box center [244, 385] width 20 height 20
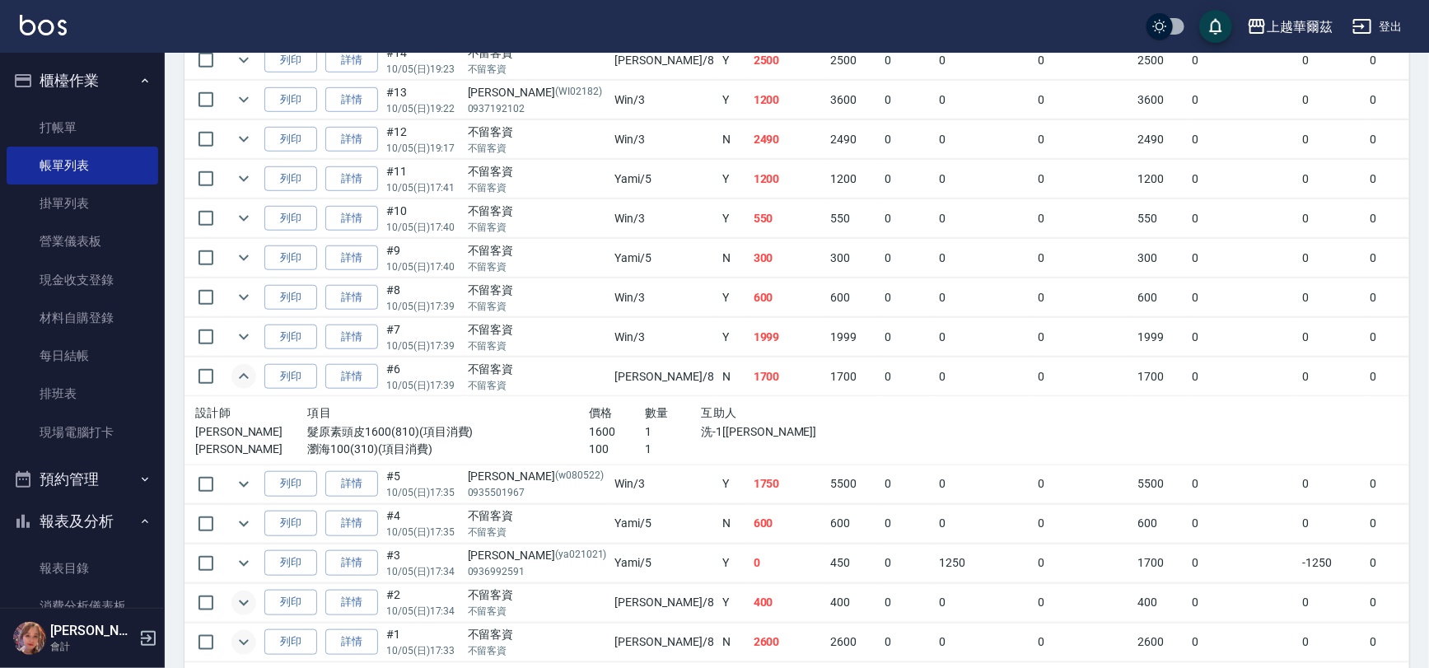
click at [235, 374] on icon "expand row" at bounding box center [244, 376] width 20 height 20
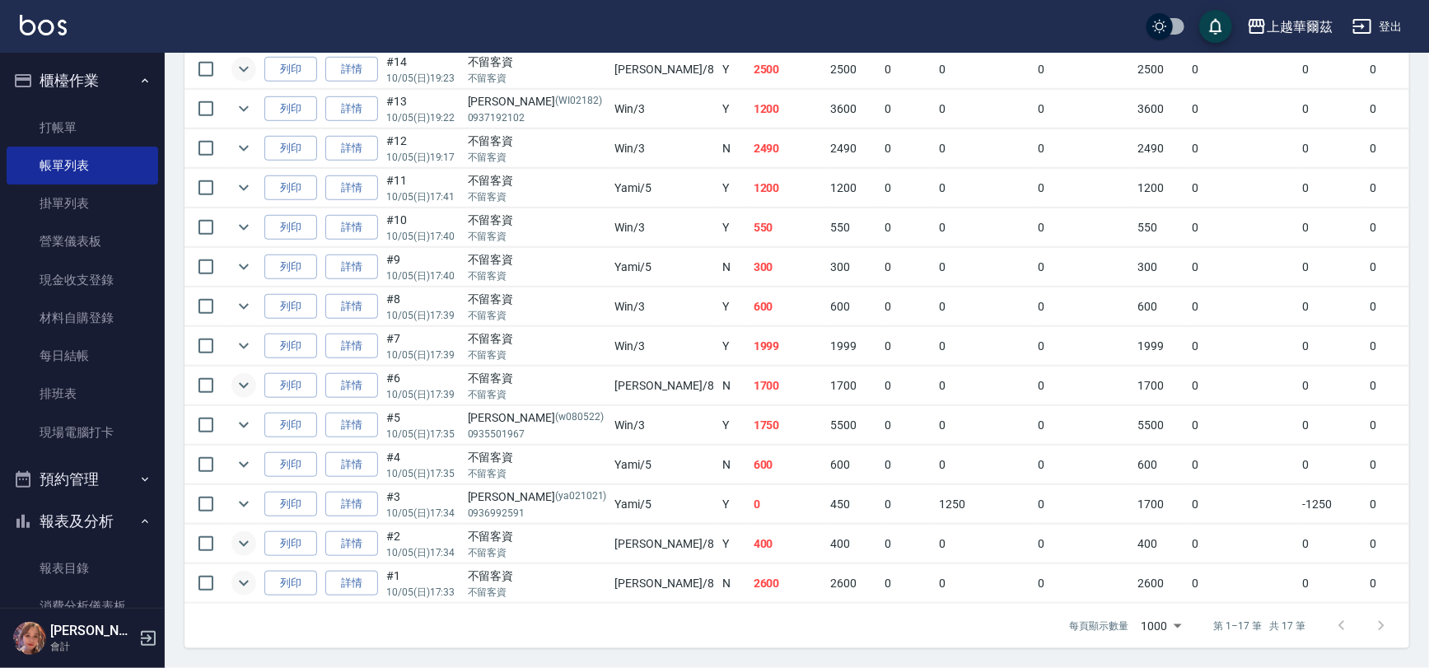
click at [242, 67] on icon "expand row" at bounding box center [244, 70] width 10 height 6
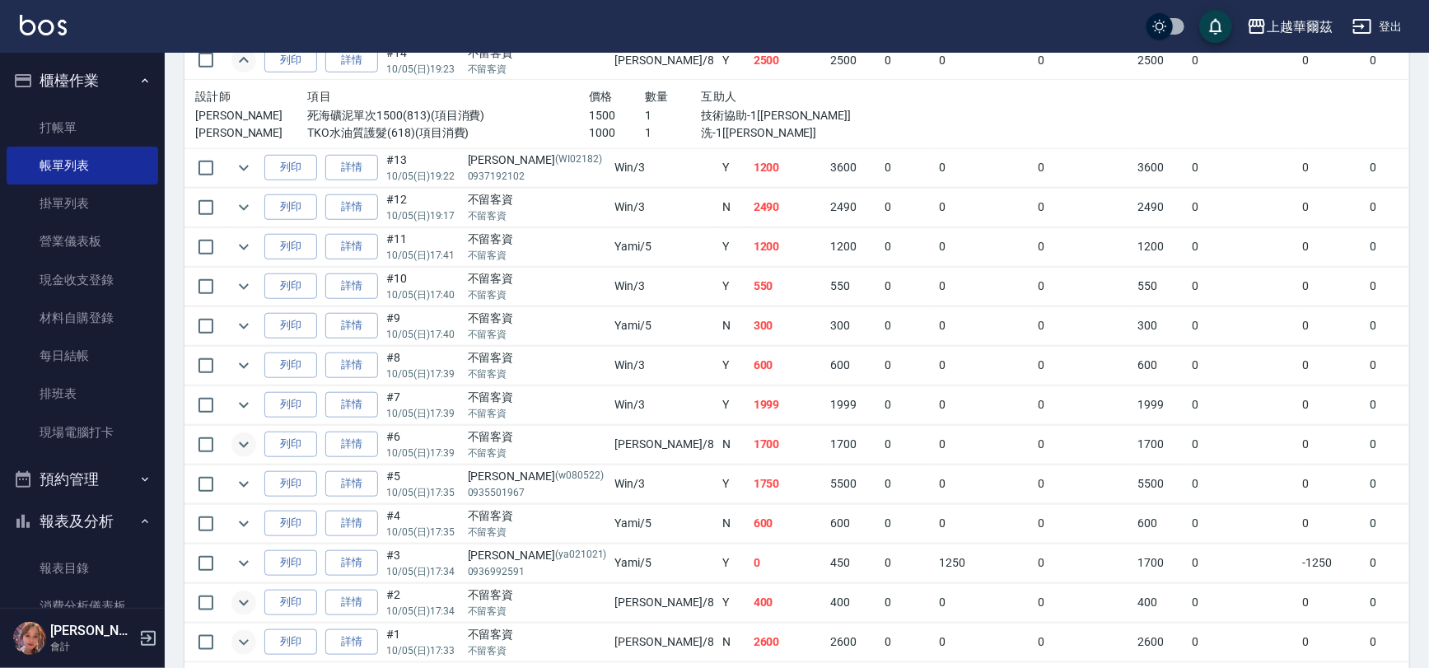
click at [242, 58] on icon "expand row" at bounding box center [244, 60] width 20 height 20
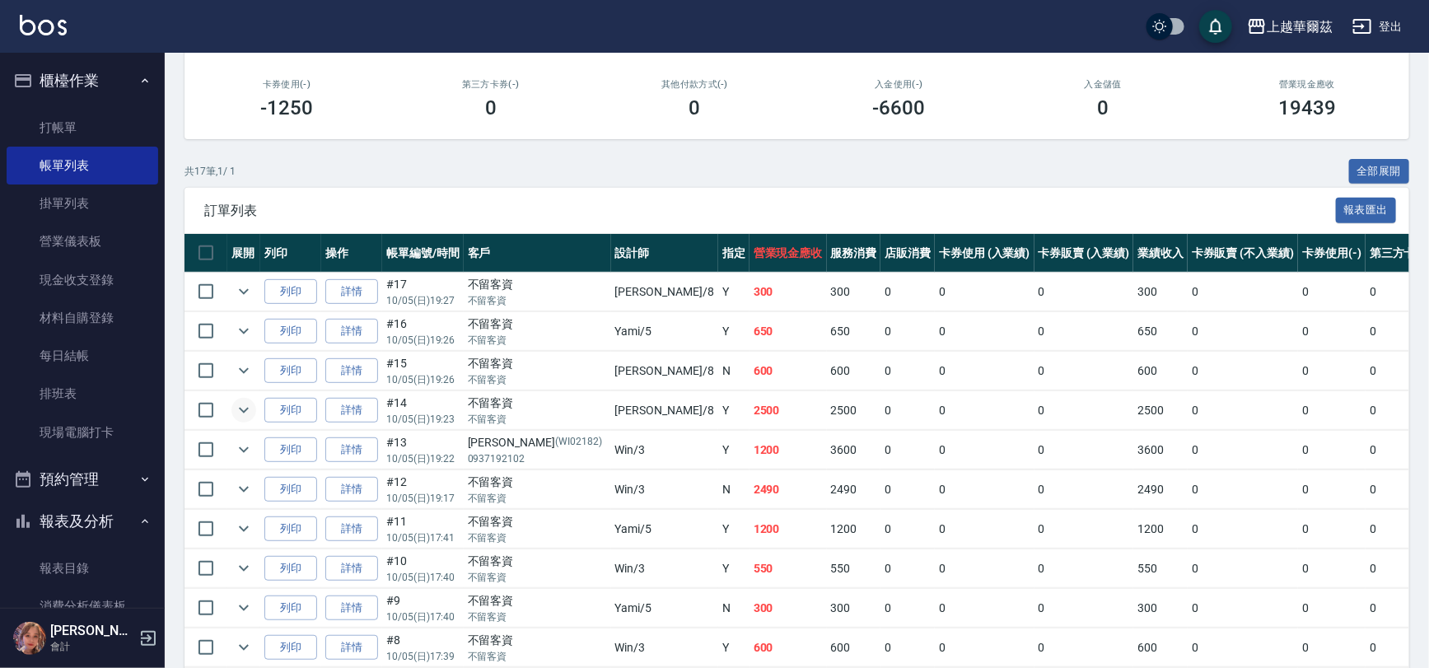
scroll to position [220, 0]
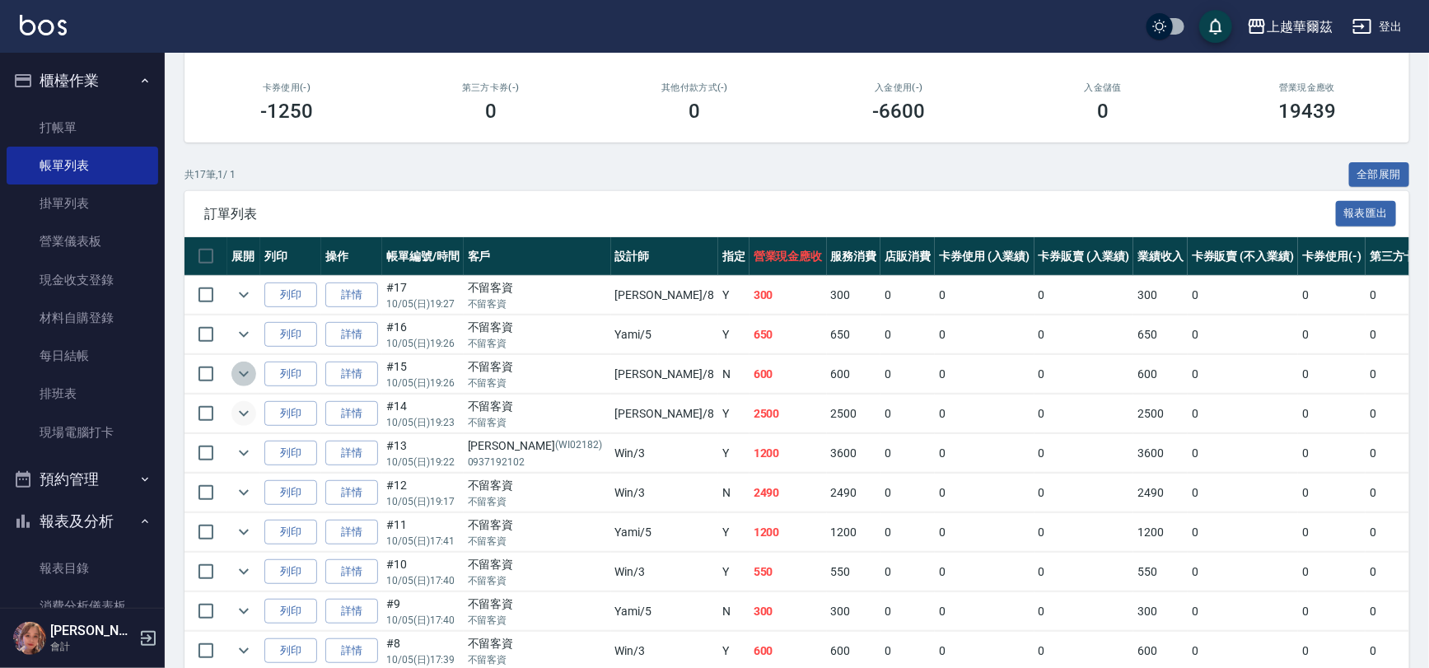
click at [237, 370] on icon "expand row" at bounding box center [244, 374] width 20 height 20
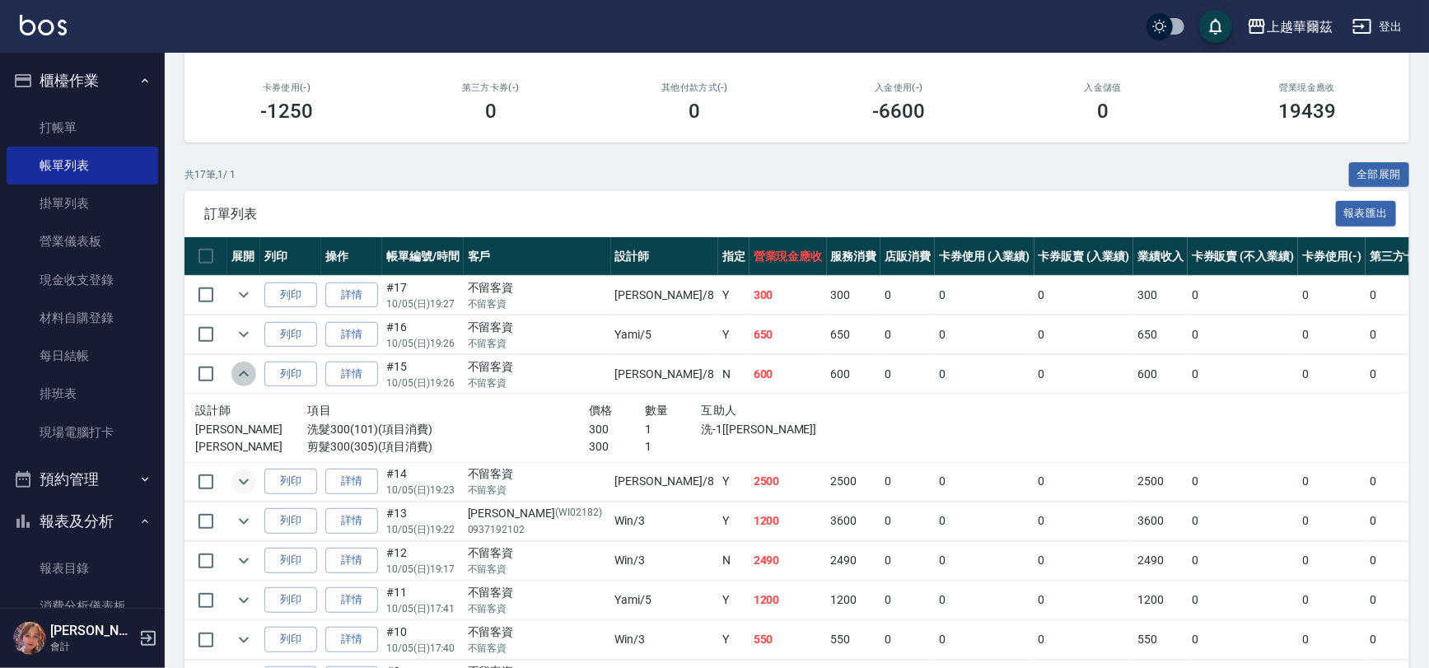
click at [237, 370] on icon "expand row" at bounding box center [244, 374] width 20 height 20
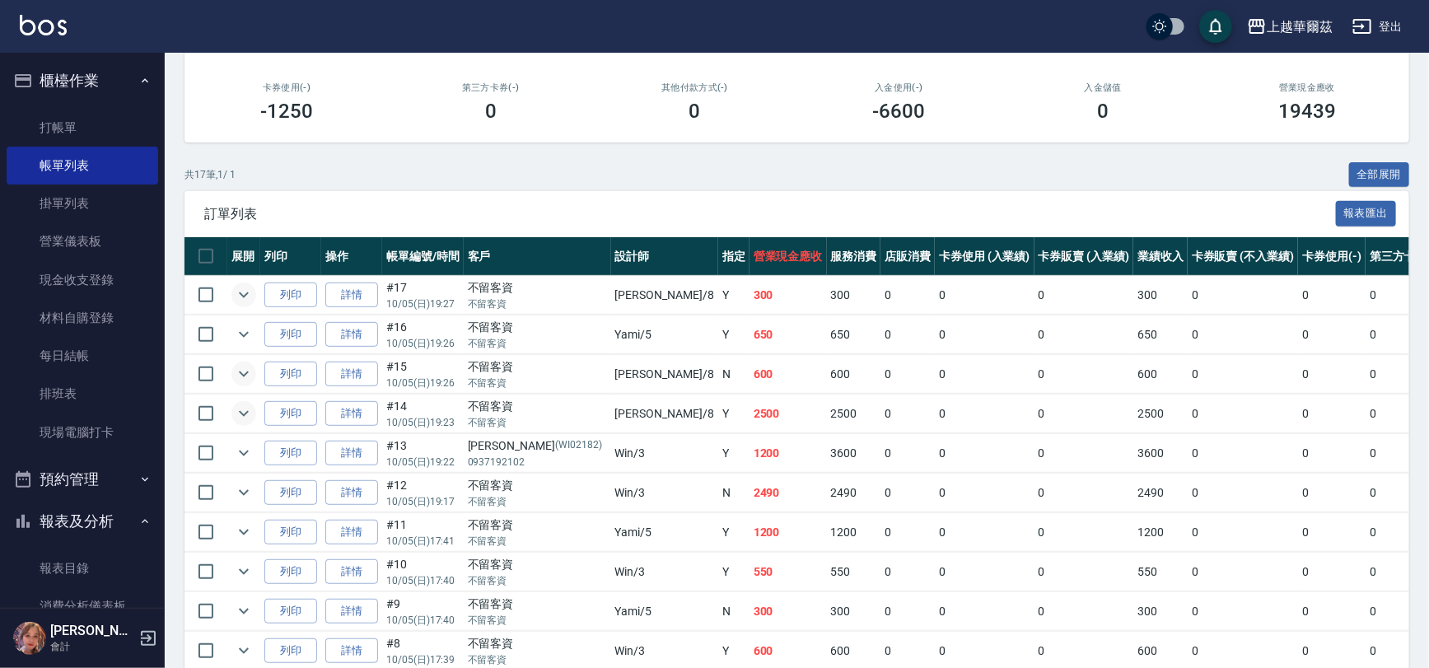
click at [245, 289] on icon "expand row" at bounding box center [244, 295] width 20 height 20
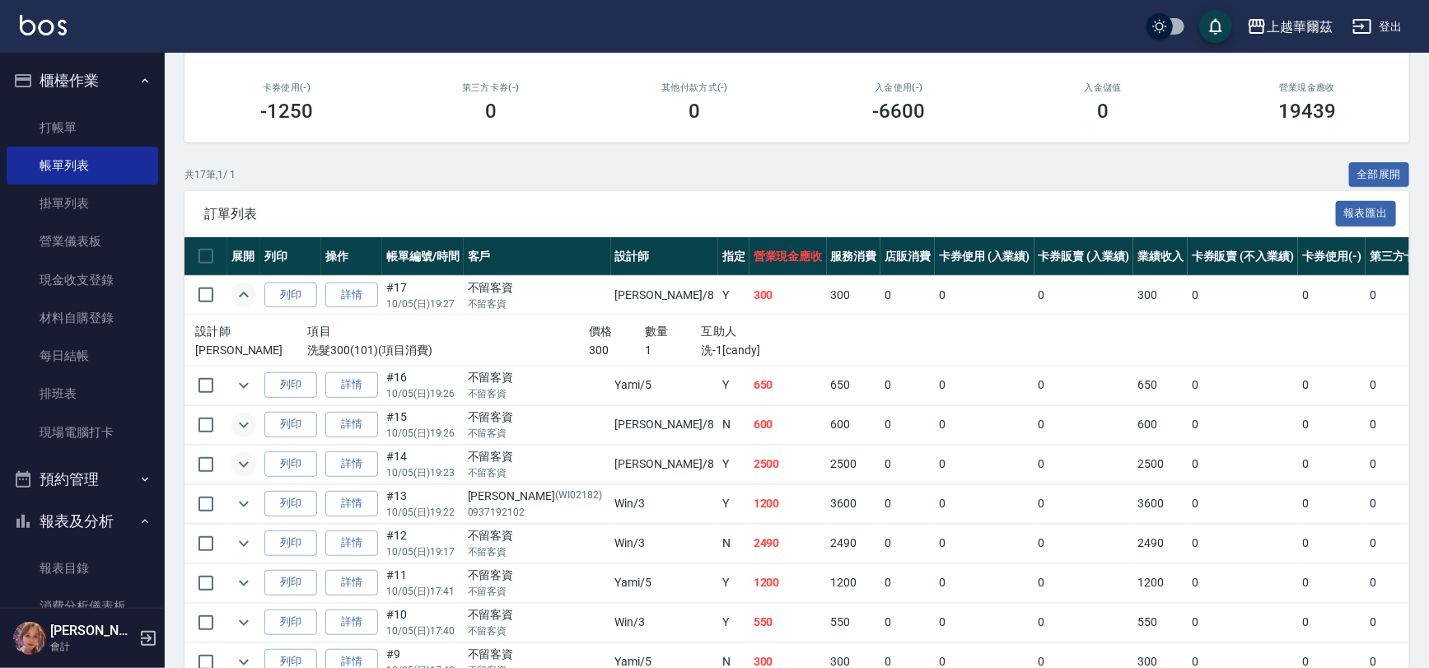
click at [245, 289] on icon "expand row" at bounding box center [244, 295] width 20 height 20
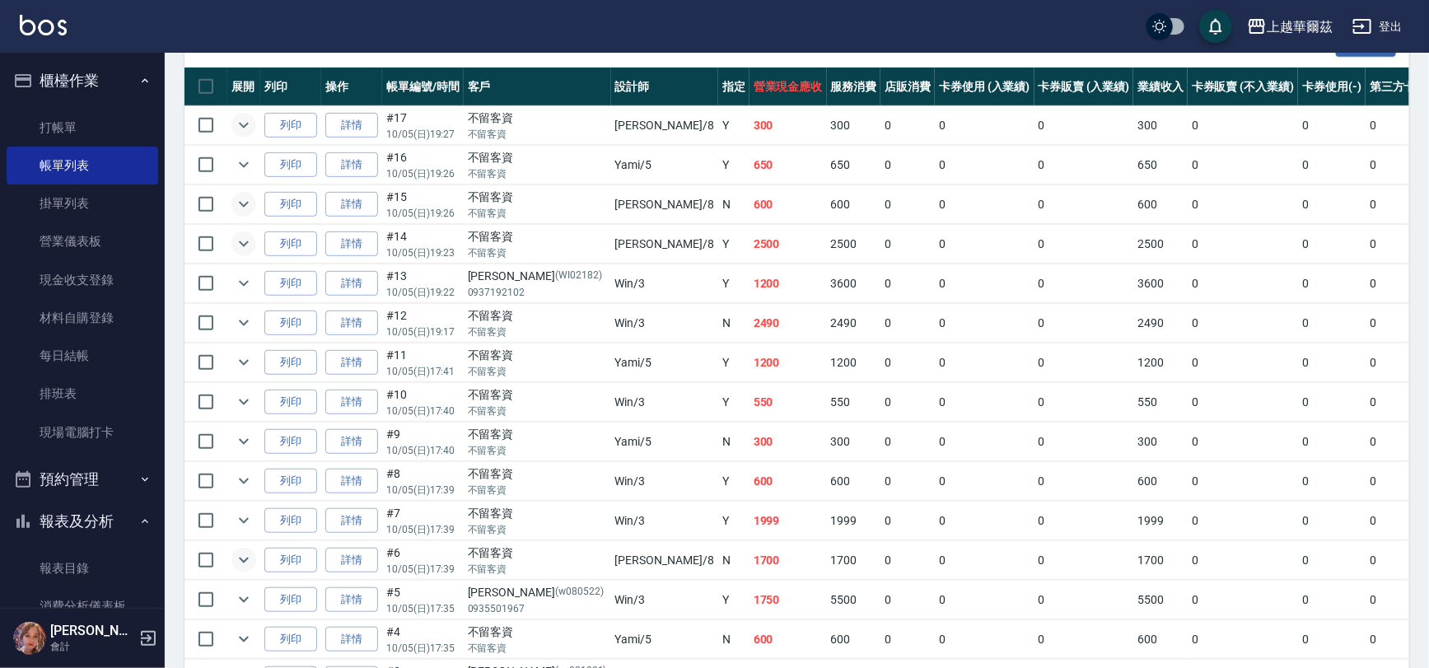
scroll to position [573, 0]
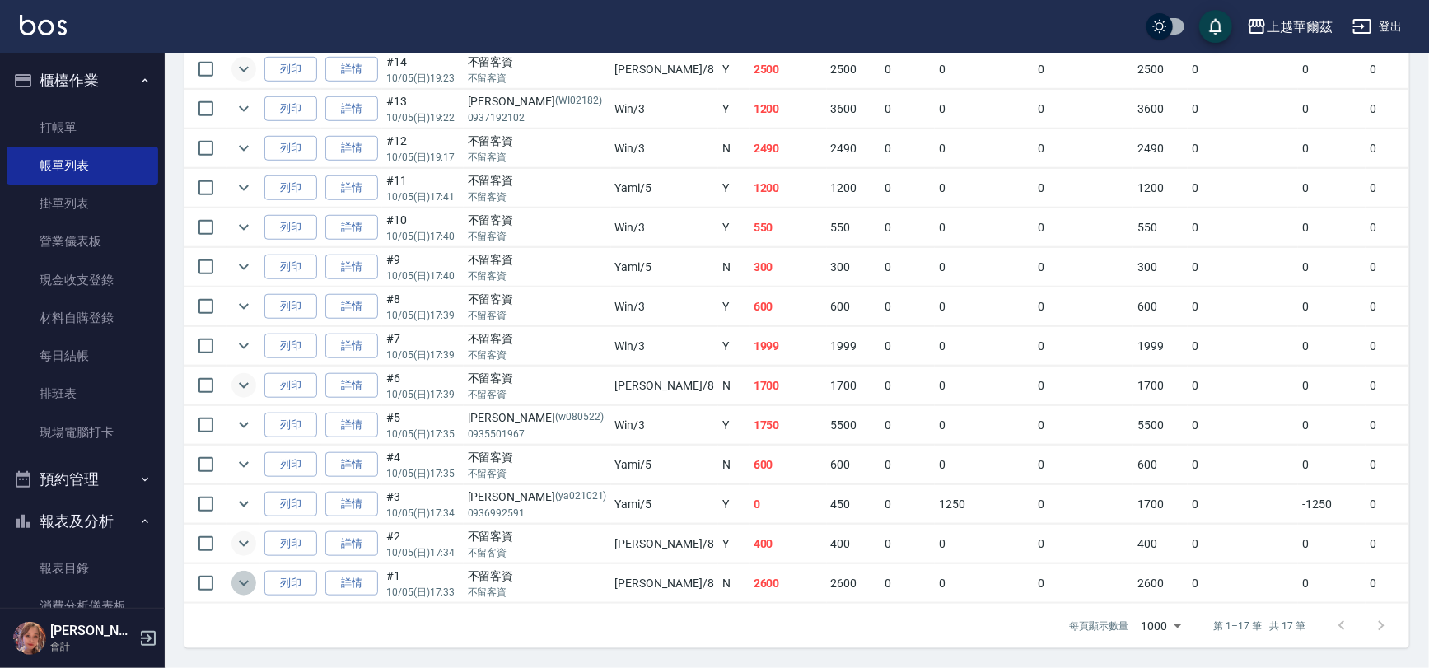
click at [242, 580] on icon "expand row" at bounding box center [244, 583] width 10 height 6
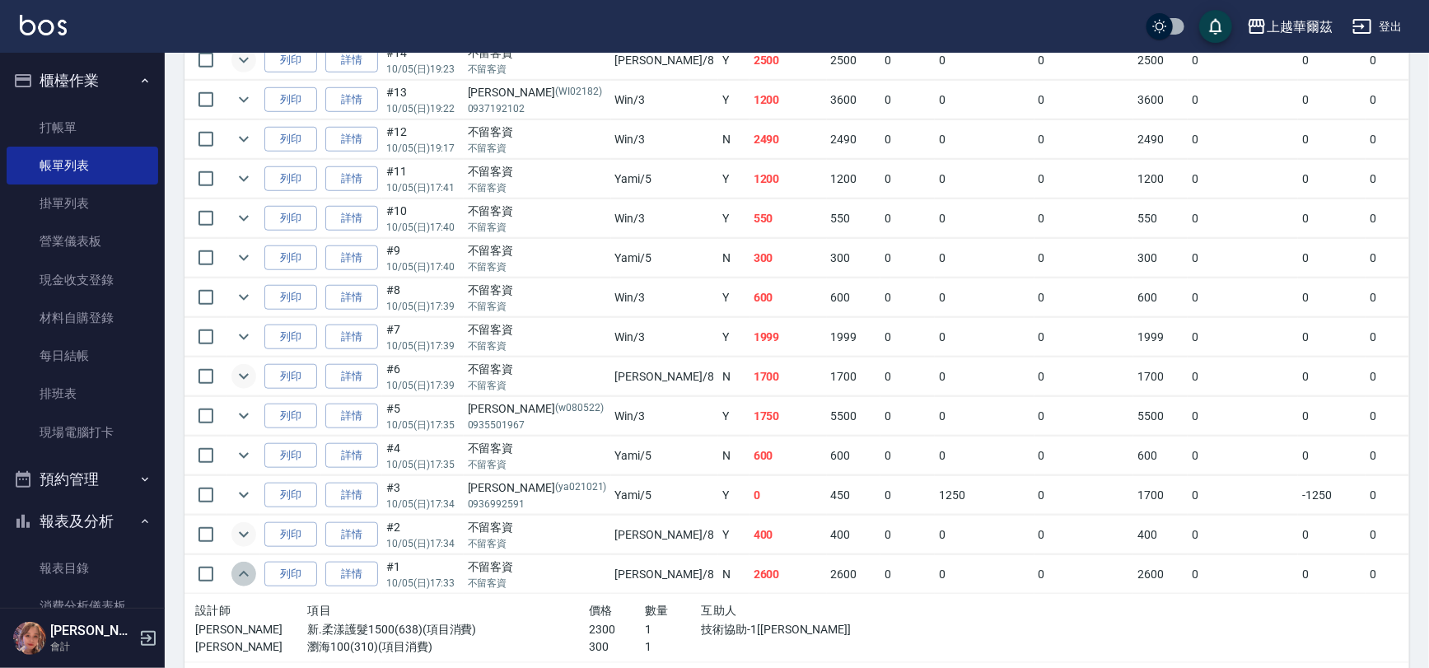
click at [242, 571] on icon "expand row" at bounding box center [244, 574] width 20 height 20
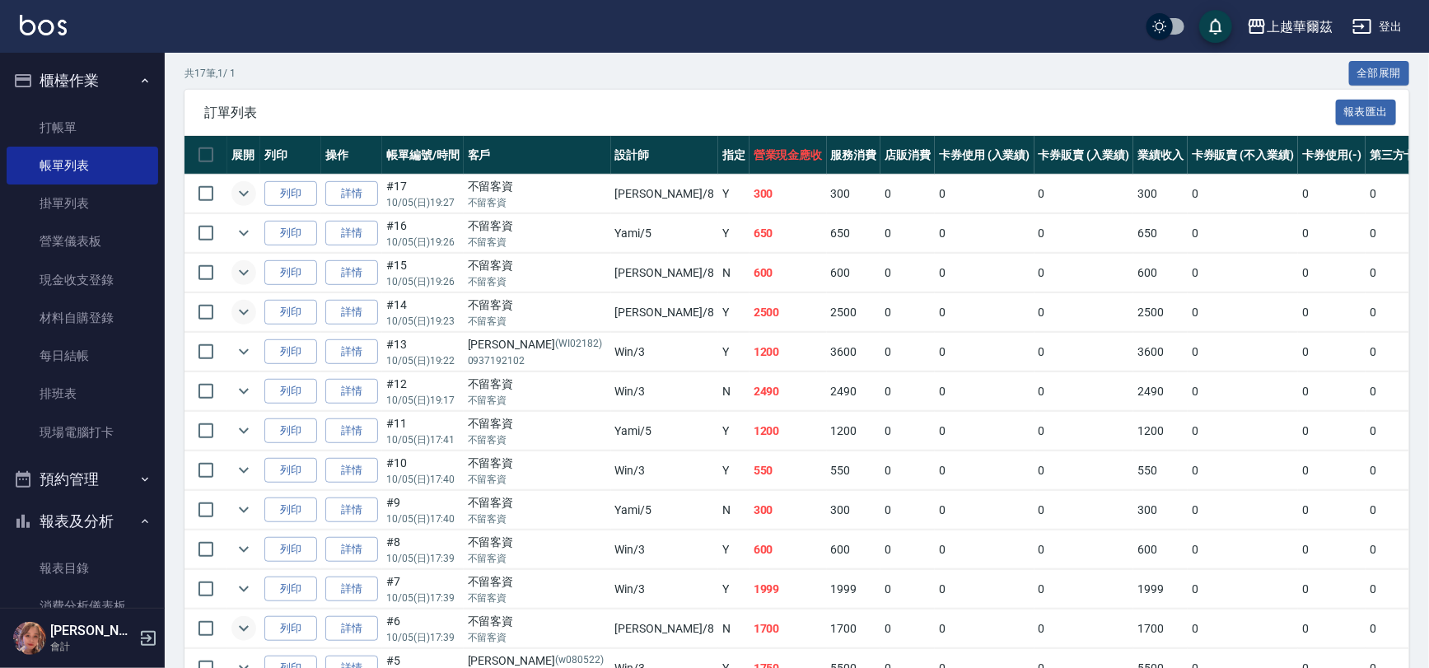
scroll to position [210, 0]
